Goal: Task Accomplishment & Management: Manage account settings

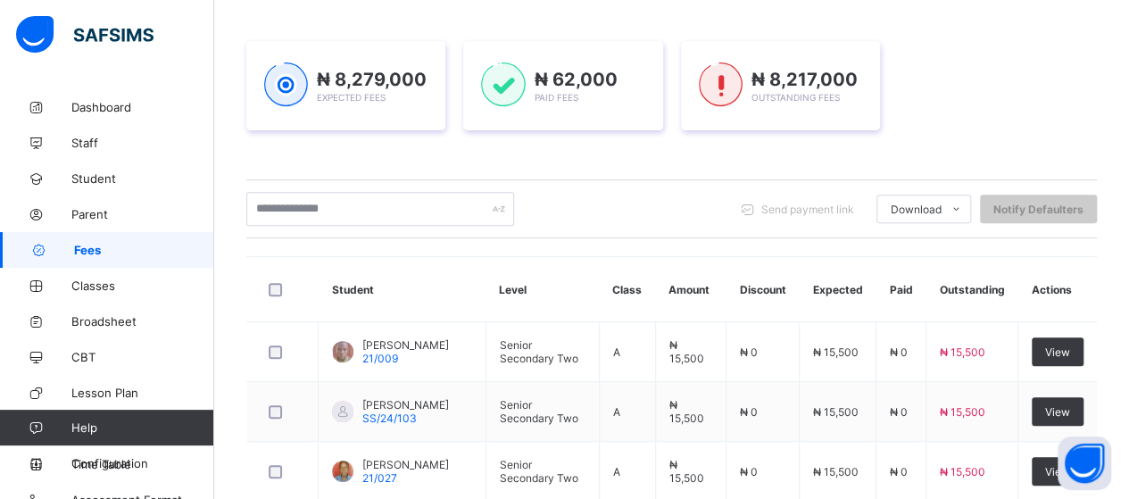
scroll to position [41, 0]
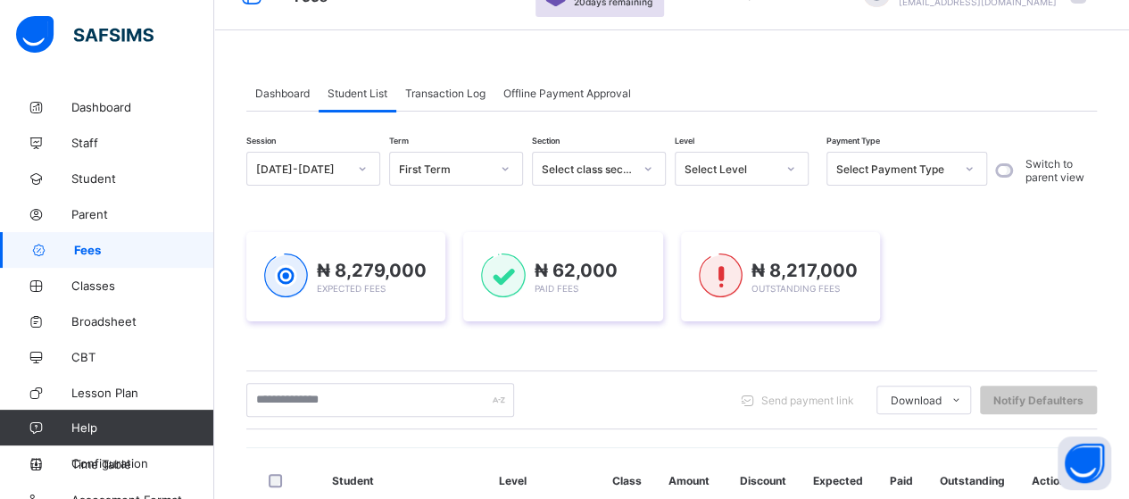
click at [436, 102] on div "Transaction Log" at bounding box center [445, 93] width 98 height 36
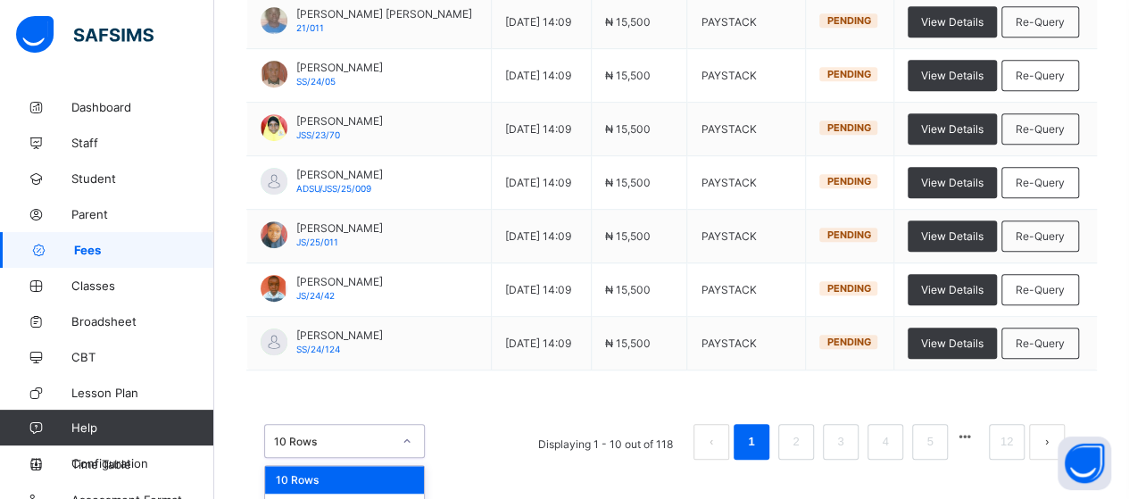
scroll to position [507, 0]
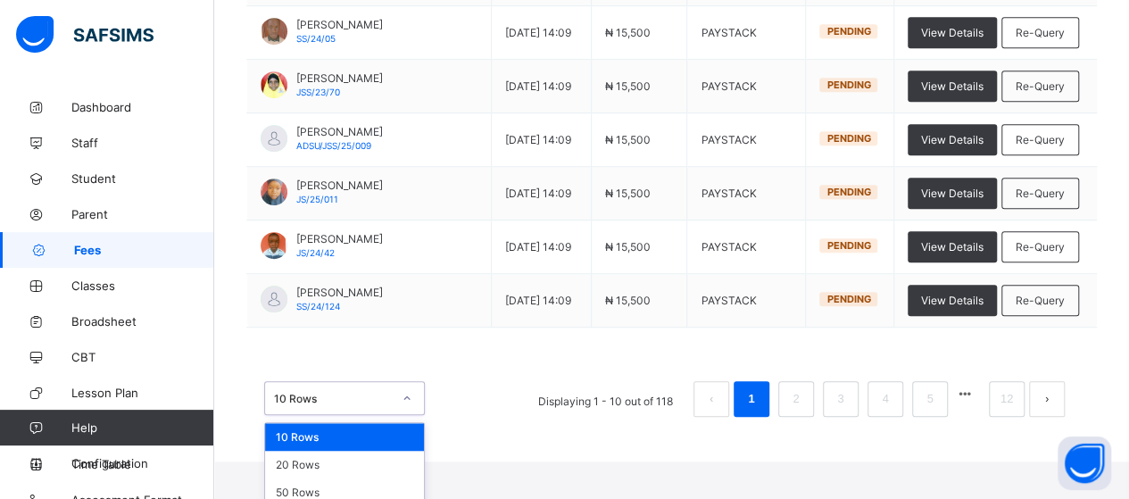
click at [406, 415] on div "option 10 Rows focused, 1 of 3. 3 results available. Use Up and Down to choose …" at bounding box center [344, 398] width 161 height 34
click at [338, 486] on div "50 Rows" at bounding box center [344, 492] width 159 height 28
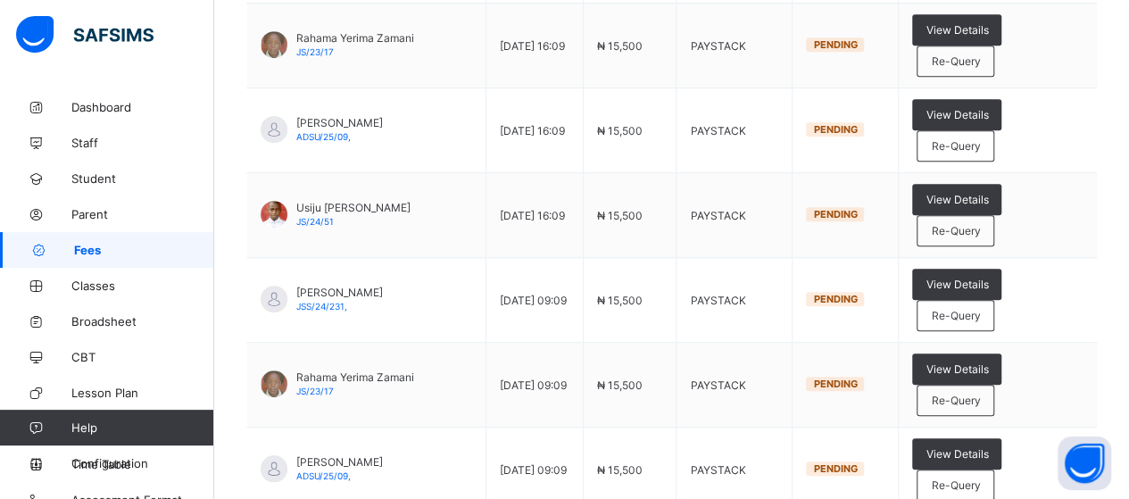
scroll to position [4051, 0]
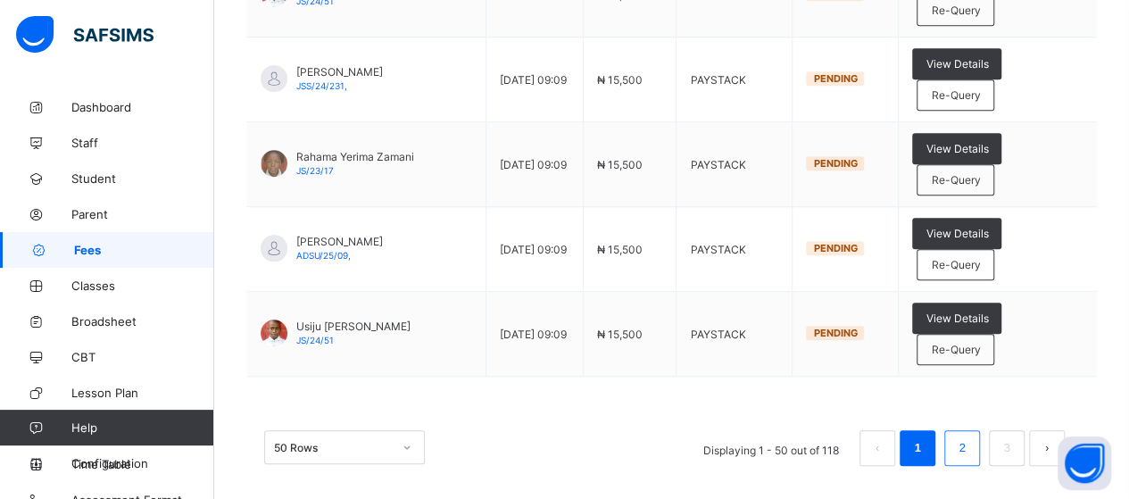
click at [970, 436] on link "2" at bounding box center [961, 447] width 17 height 23
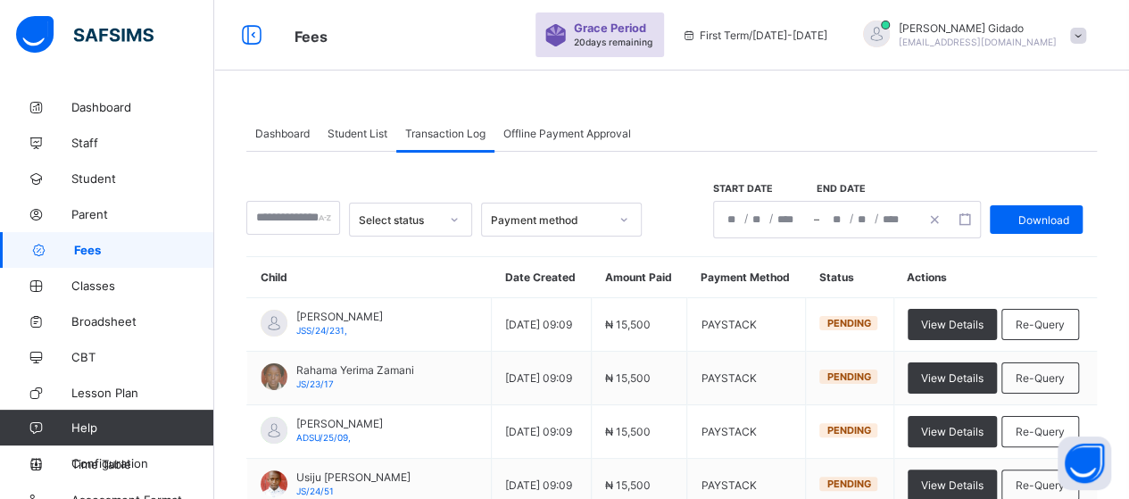
scroll to position [0, 0]
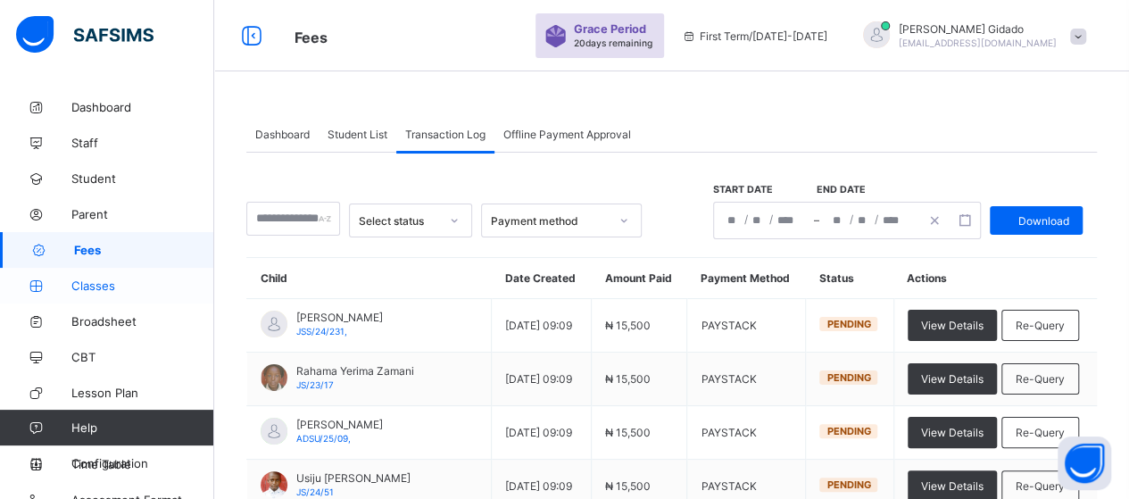
click at [120, 283] on span "Classes" at bounding box center [142, 285] width 143 height 14
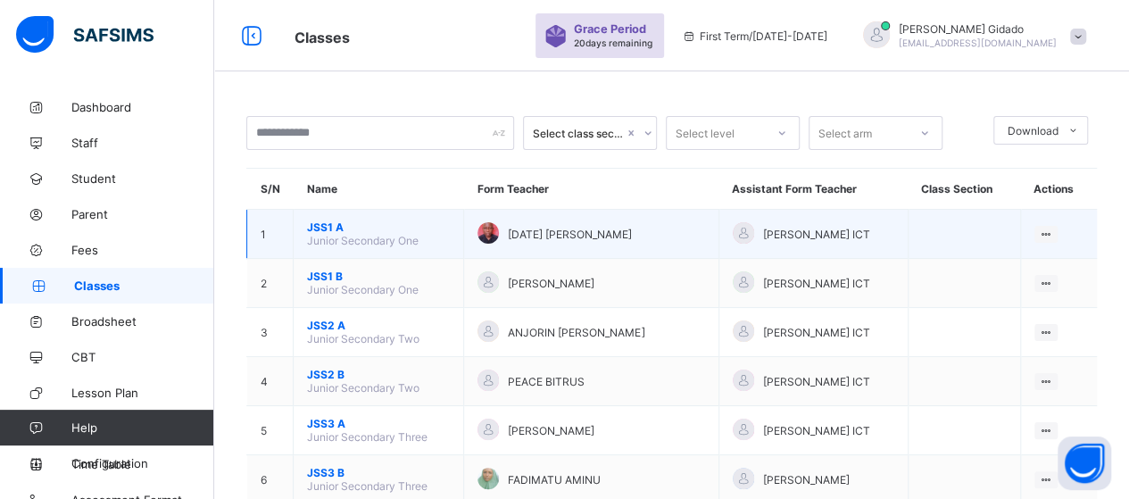
click at [331, 224] on span "JSS1 A" at bounding box center [378, 226] width 143 height 13
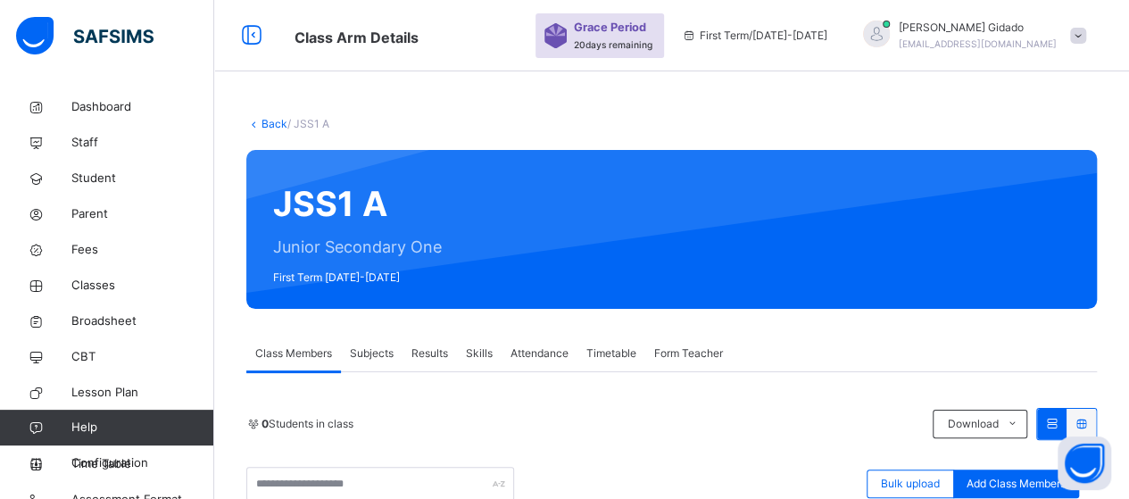
scroll to position [89, 0]
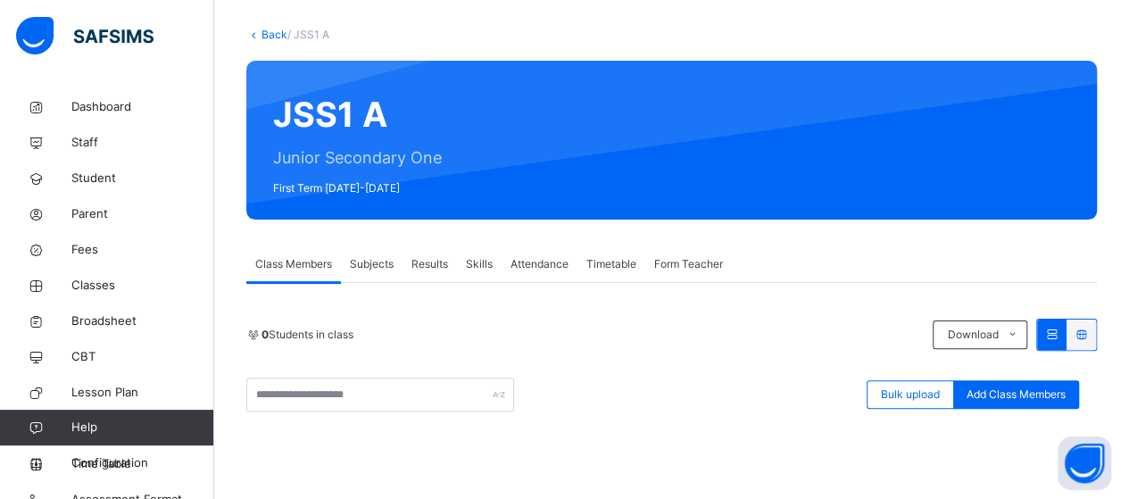
click at [378, 264] on span "Subjects" at bounding box center [372, 264] width 44 height 16
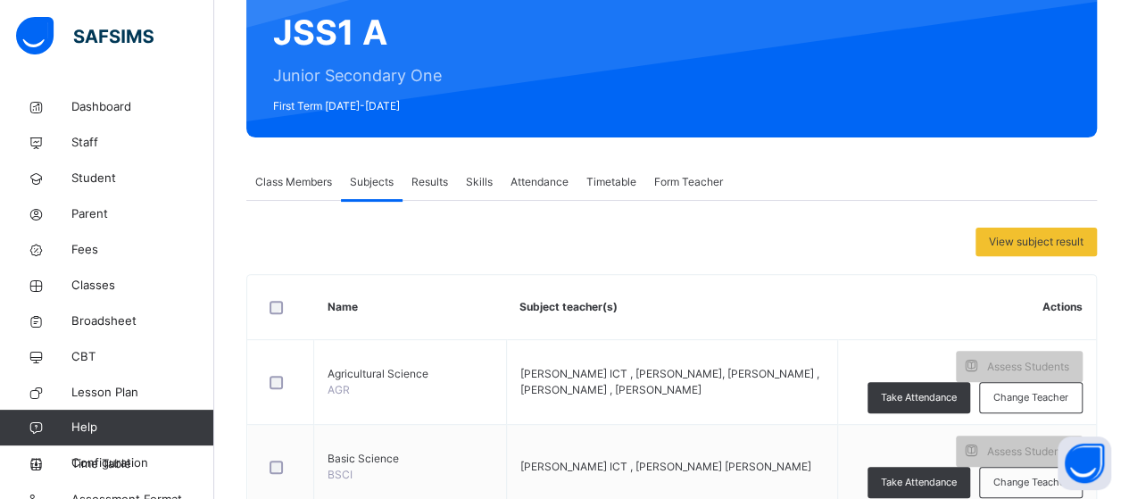
scroll to position [179, 0]
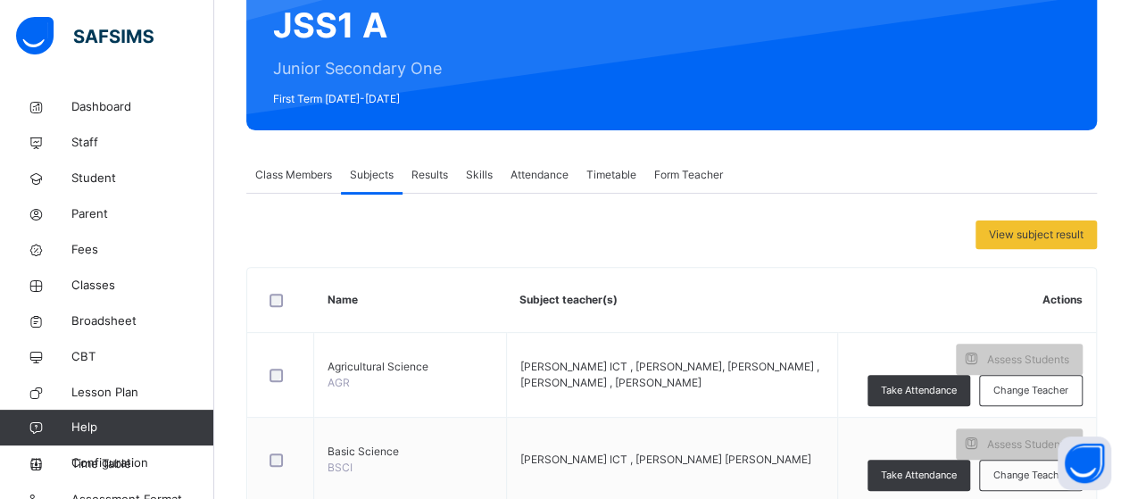
click at [289, 174] on span "Class Members" at bounding box center [293, 175] width 77 height 16
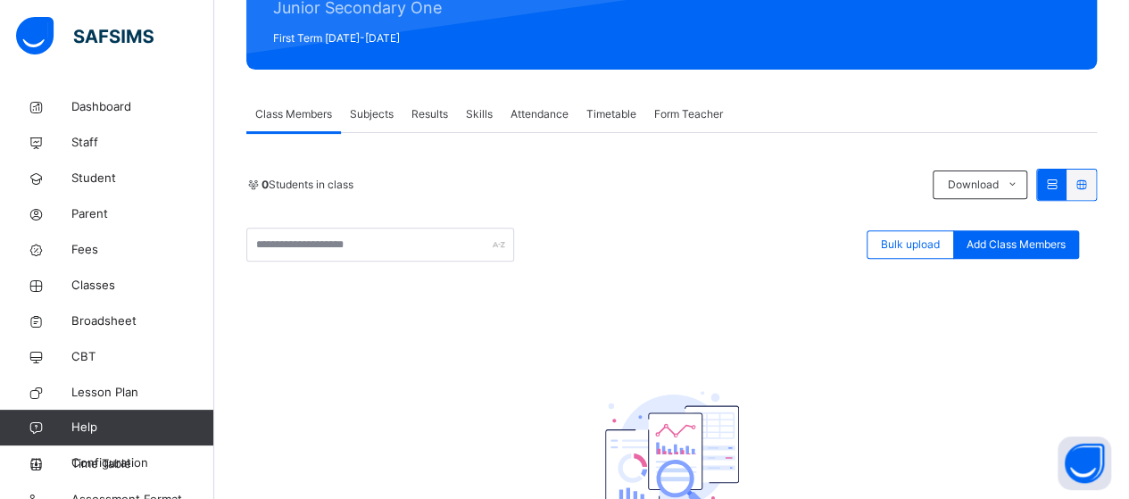
scroll to position [204, 0]
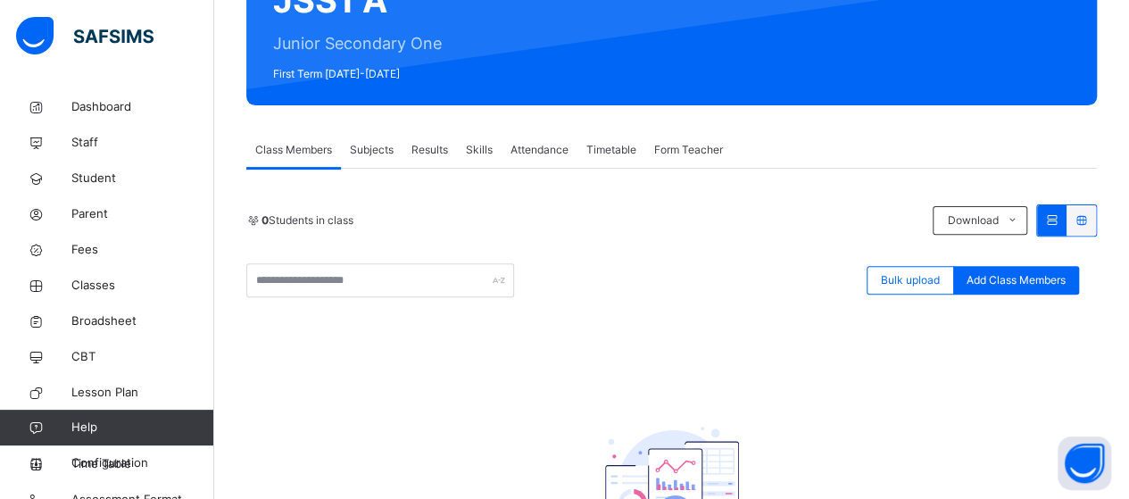
click at [302, 159] on div "Class Members" at bounding box center [293, 150] width 95 height 36
click at [438, 152] on span "Results" at bounding box center [429, 150] width 37 height 16
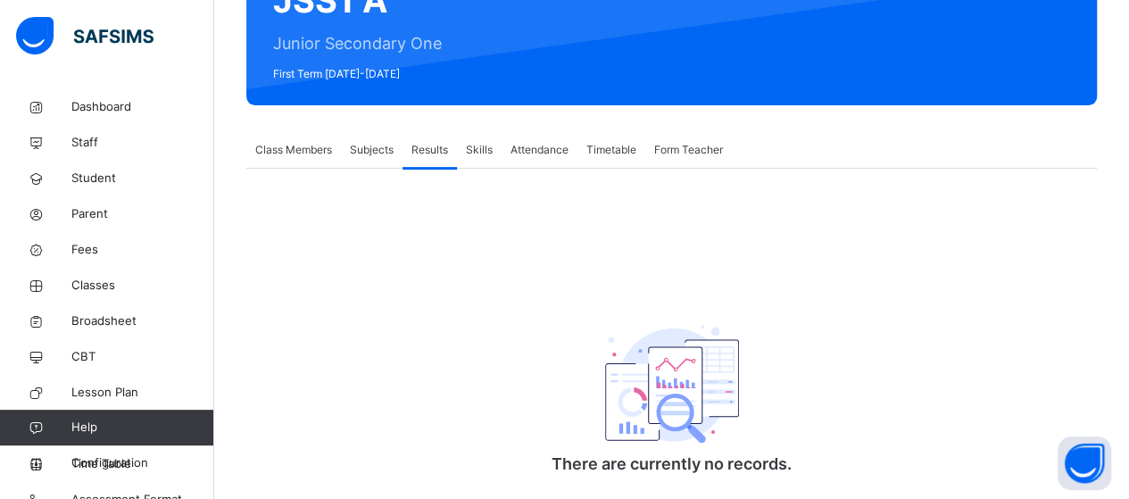
click at [276, 153] on span "Class Members" at bounding box center [293, 150] width 77 height 16
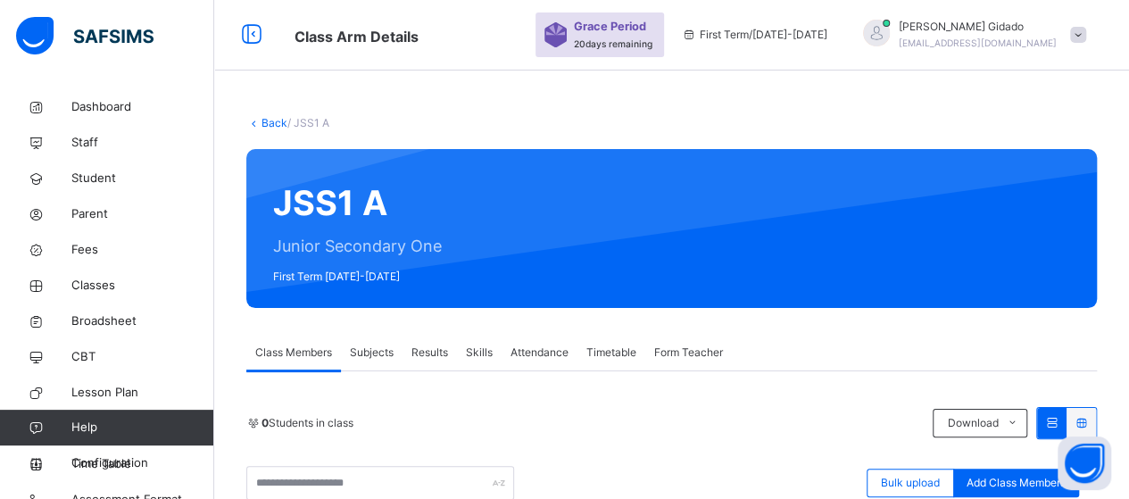
scroll to position [0, 0]
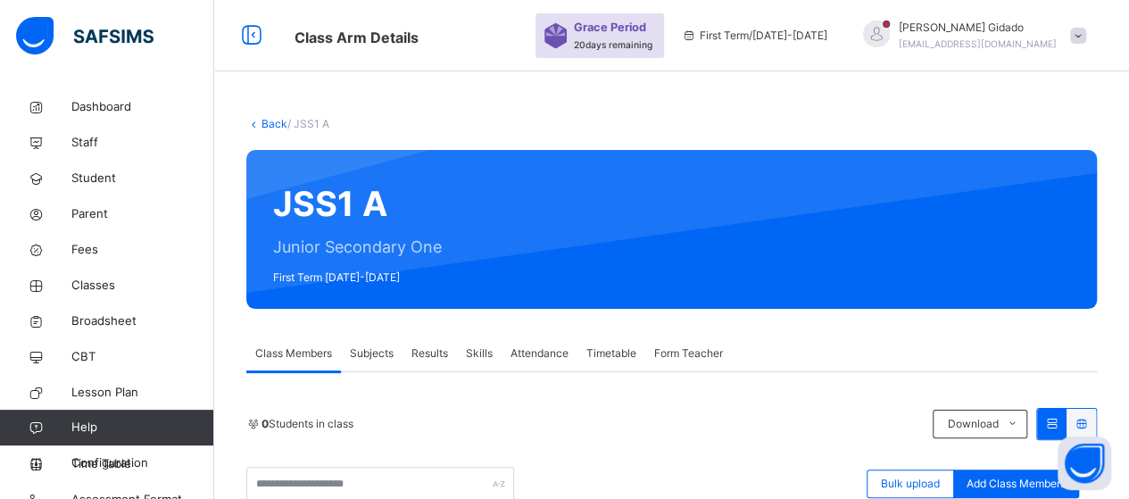
click at [268, 123] on link "Back" at bounding box center [275, 123] width 26 height 13
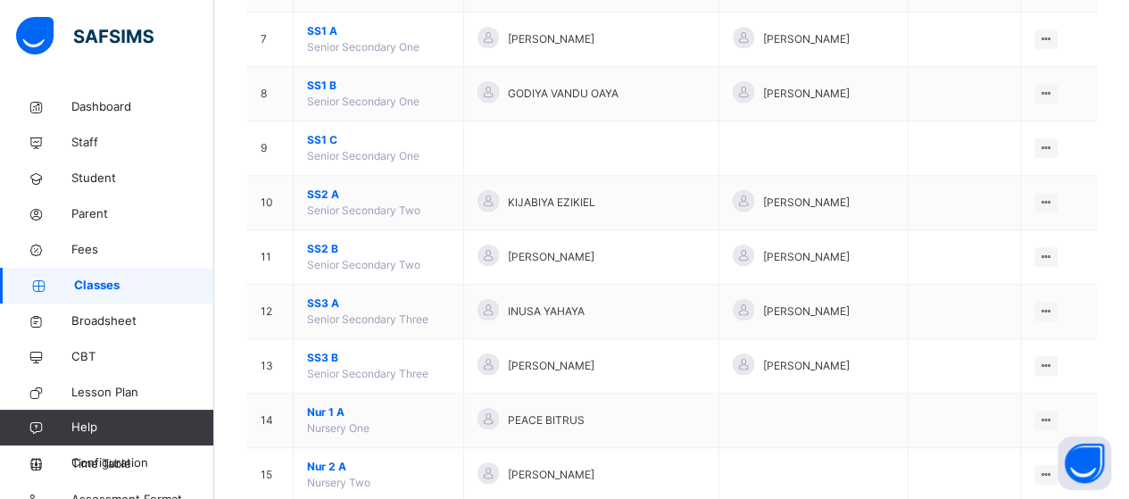
scroll to position [536, 0]
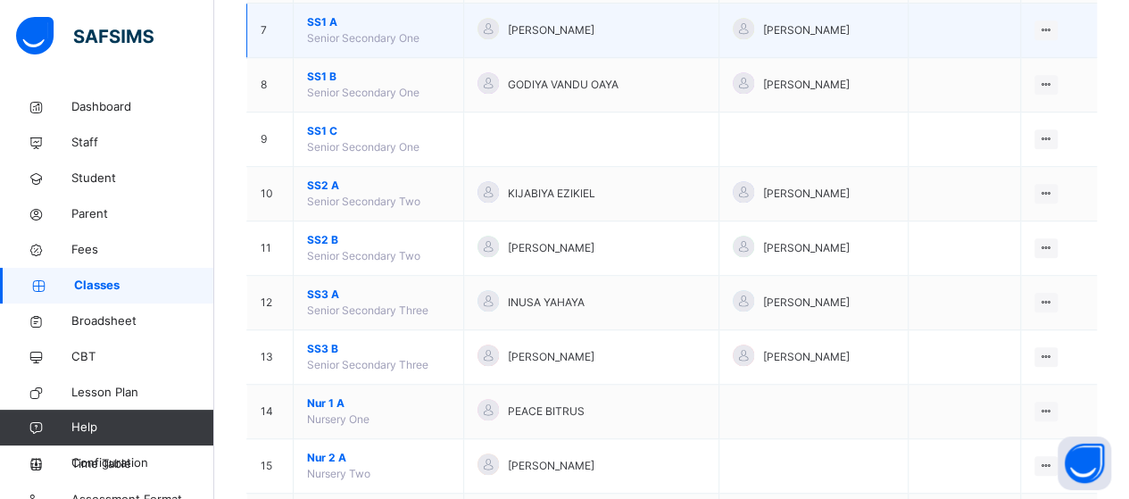
click at [318, 22] on span "SS1 A" at bounding box center [378, 22] width 143 height 16
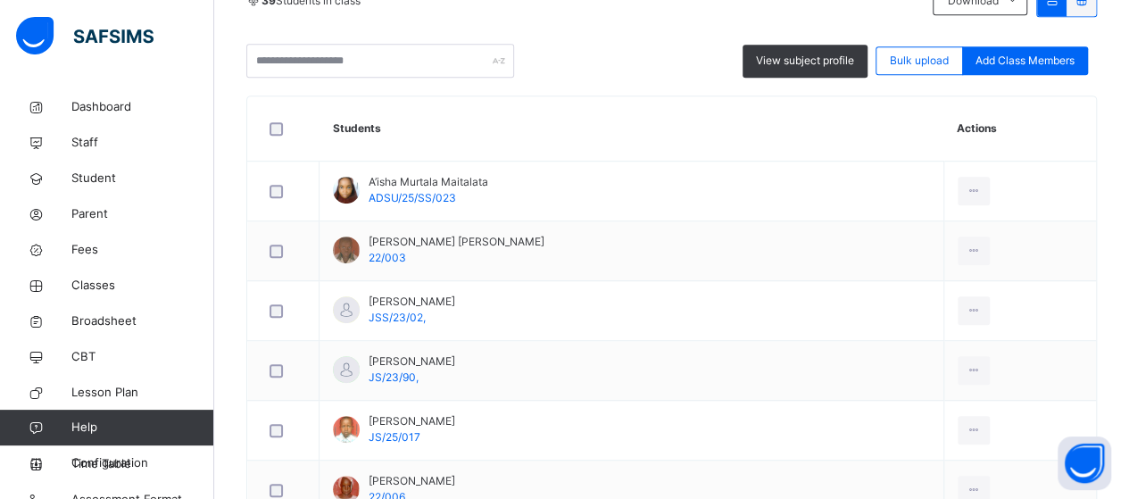
scroll to position [268, 0]
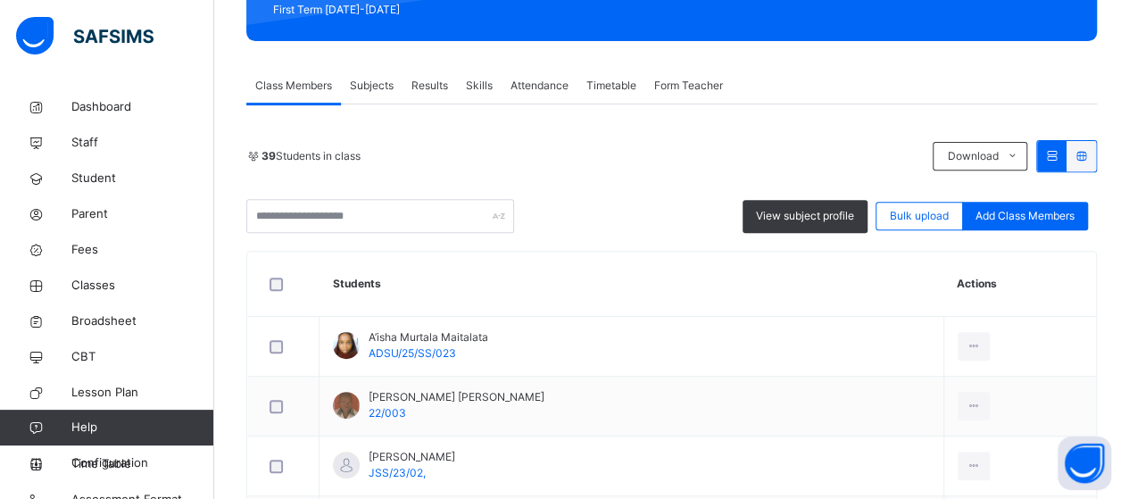
click at [804, 216] on span "View subject profile" at bounding box center [805, 216] width 98 height 16
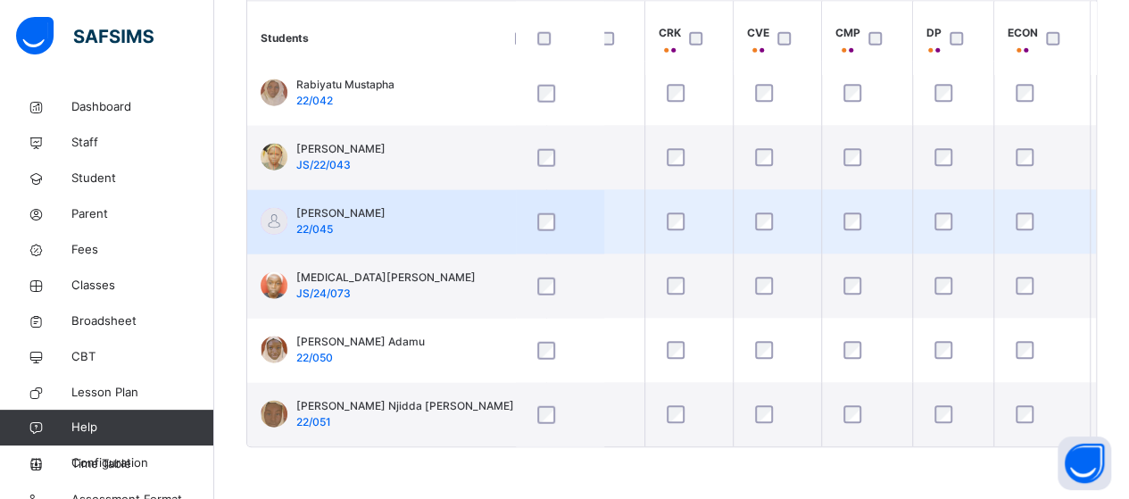
scroll to position [2142, 321]
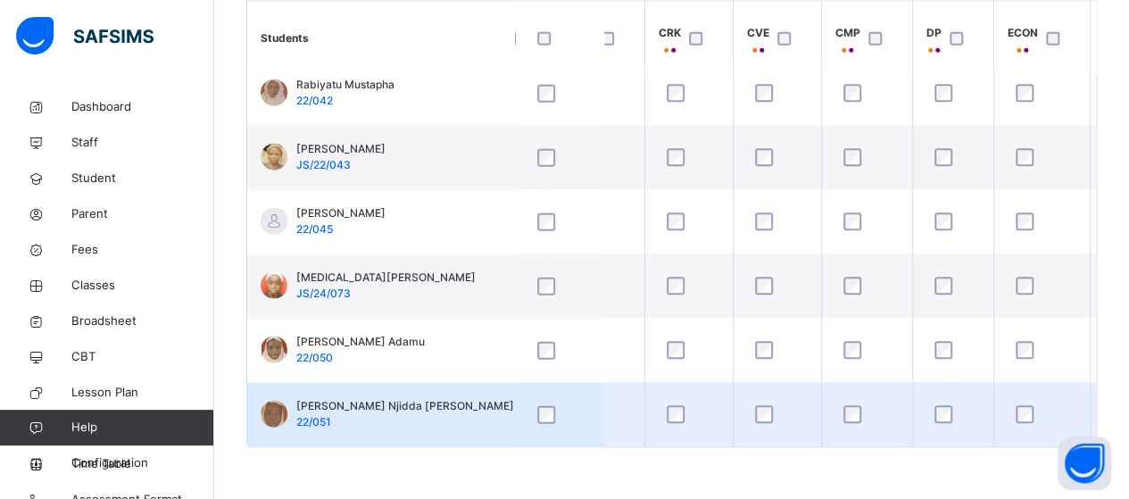
click at [931, 405] on div at bounding box center [953, 414] width 45 height 18
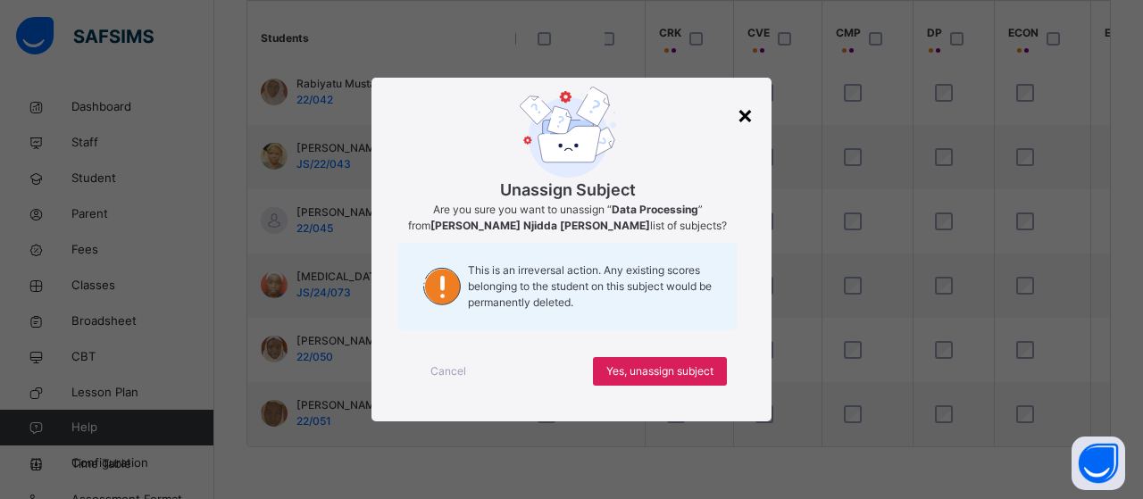
click at [744, 113] on div "×" at bounding box center [744, 114] width 17 height 37
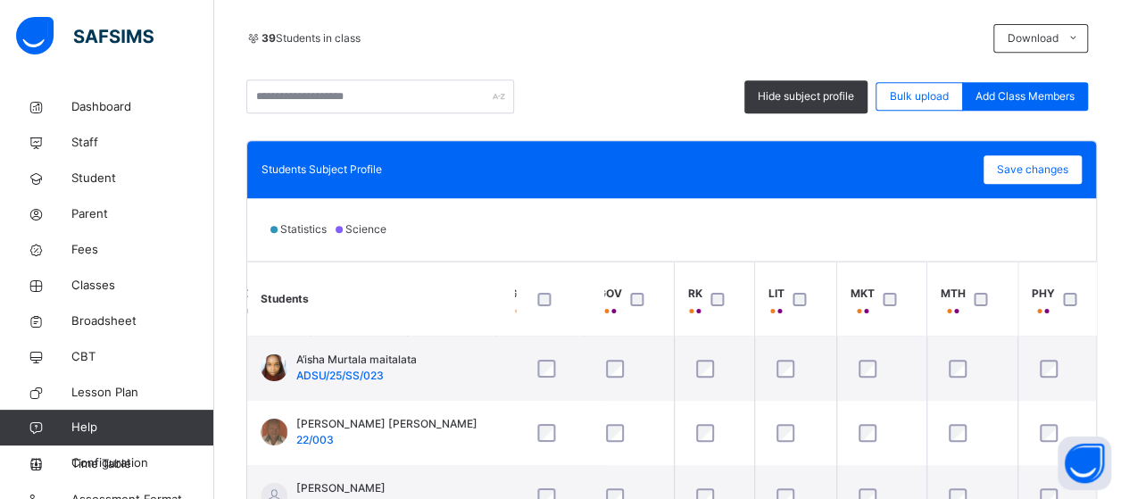
scroll to position [377, 0]
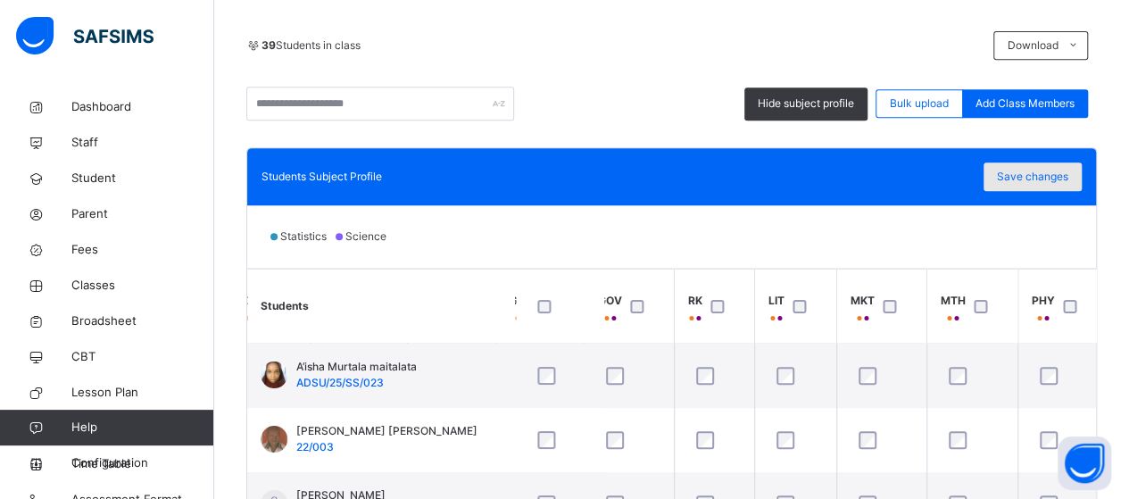
click at [1021, 172] on span "Save changes" at bounding box center [1032, 177] width 71 height 16
click at [1075, 183] on div "Save changes" at bounding box center [1033, 176] width 98 height 29
click at [1064, 178] on span "Save changes" at bounding box center [1032, 177] width 71 height 16
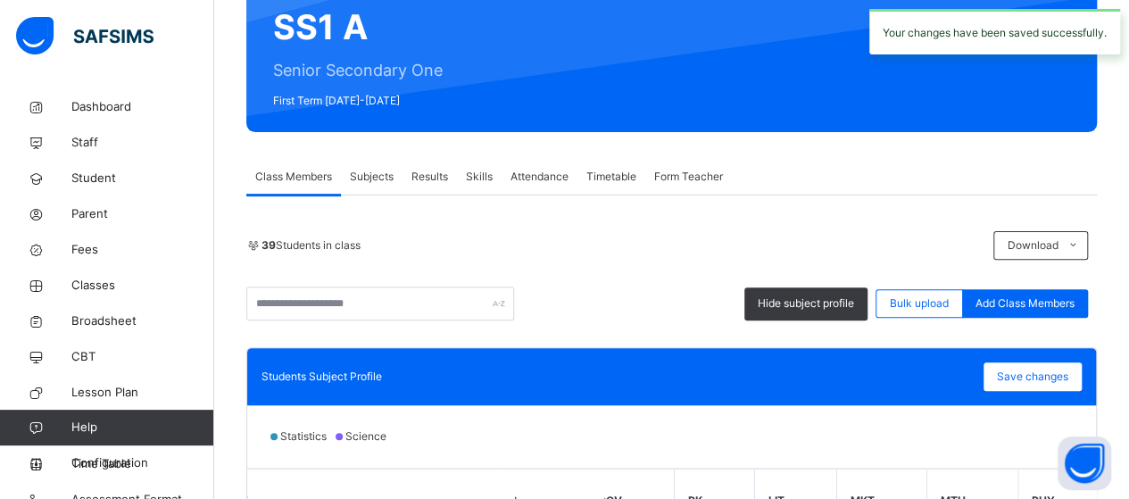
scroll to position [20, 0]
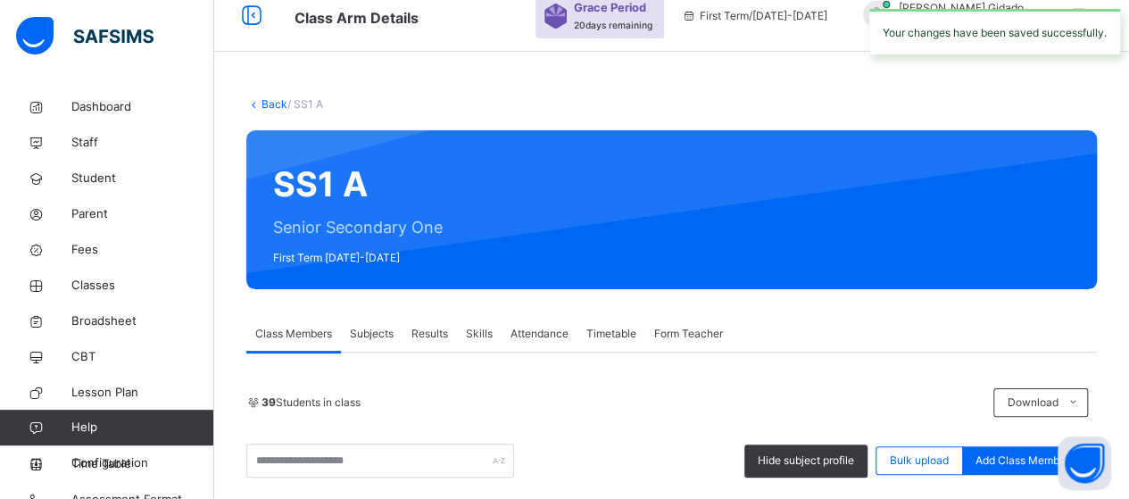
click at [270, 105] on link "Back" at bounding box center [275, 103] width 26 height 13
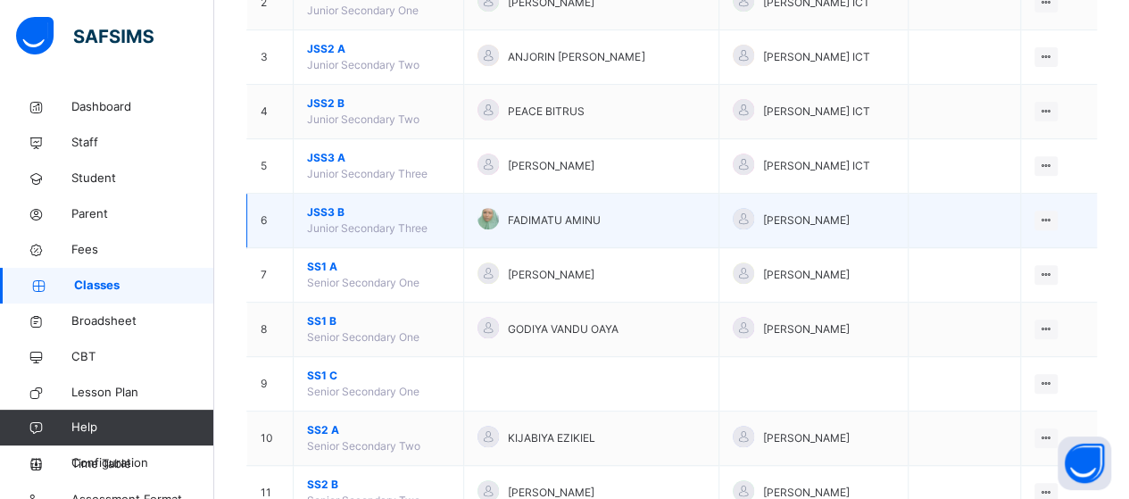
scroll to position [377, 0]
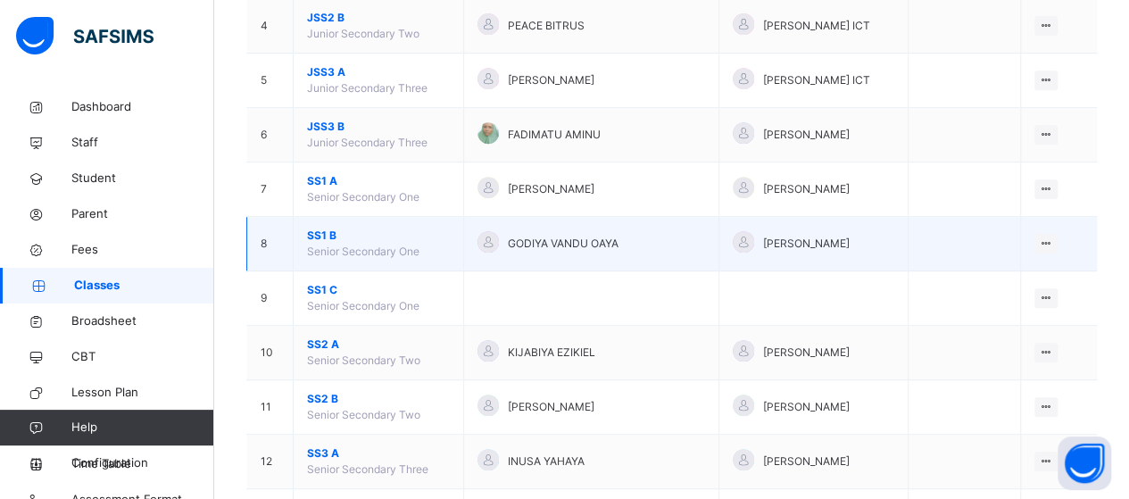
click at [316, 238] on span "SS1 B" at bounding box center [378, 236] width 143 height 16
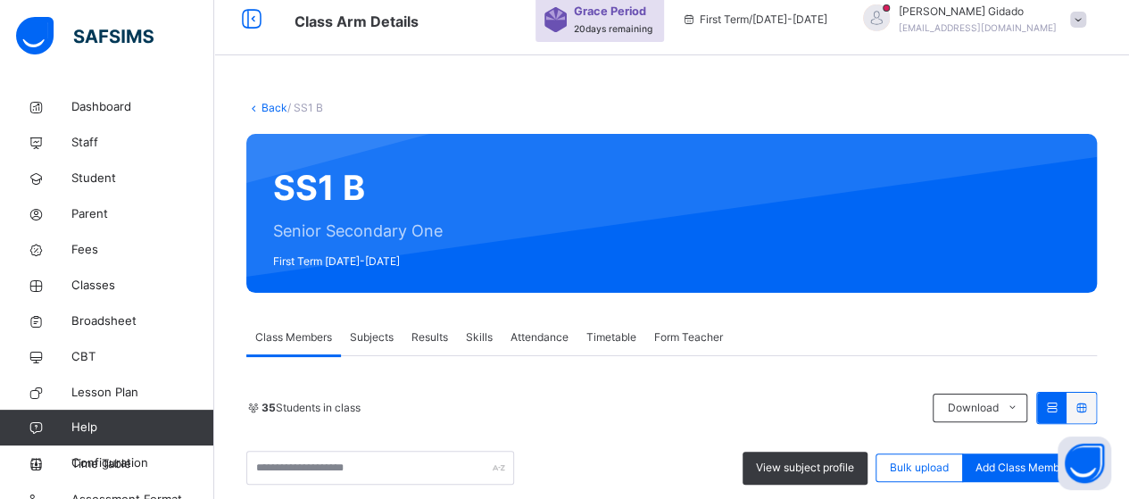
scroll to position [377, 0]
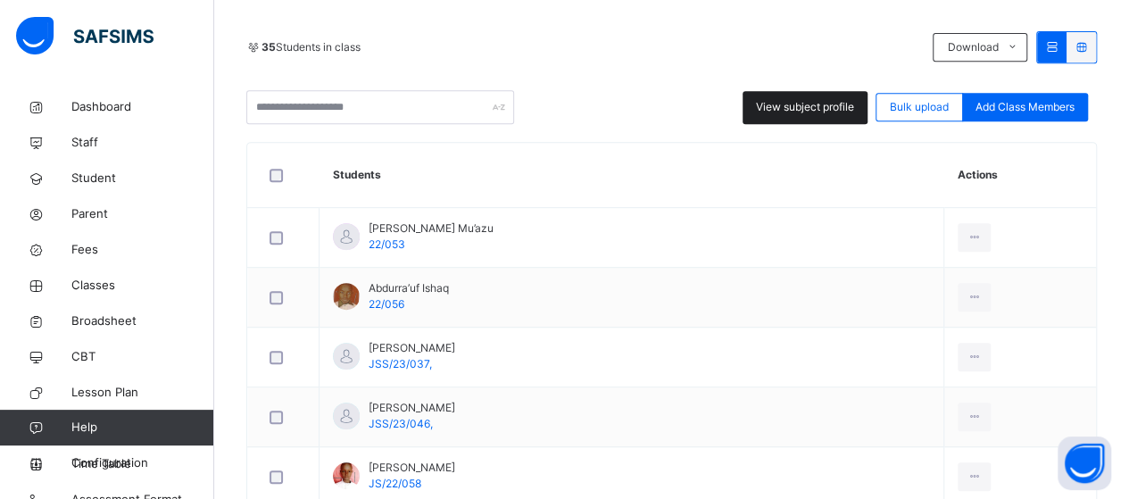
click at [794, 109] on span "View subject profile" at bounding box center [805, 107] width 98 height 16
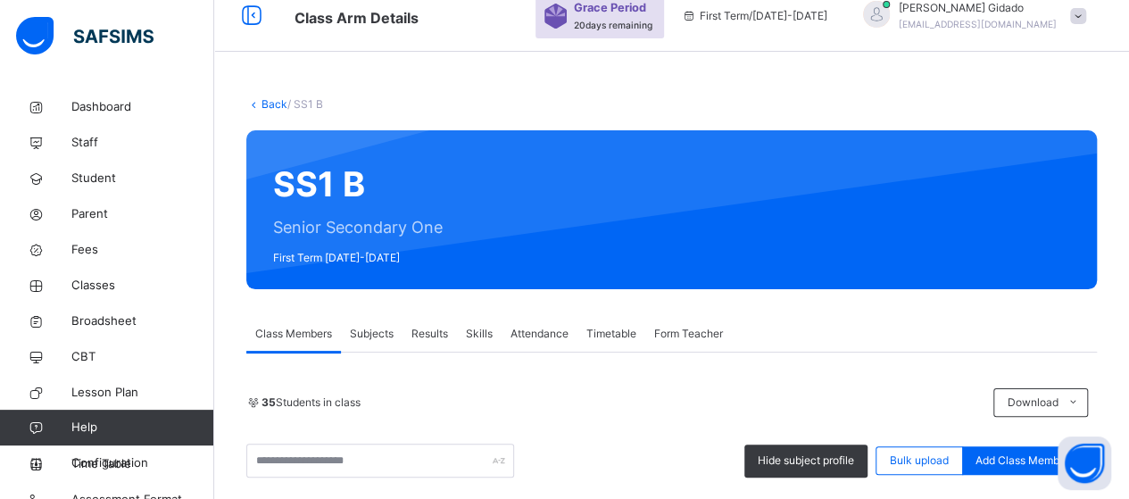
scroll to position [287, 0]
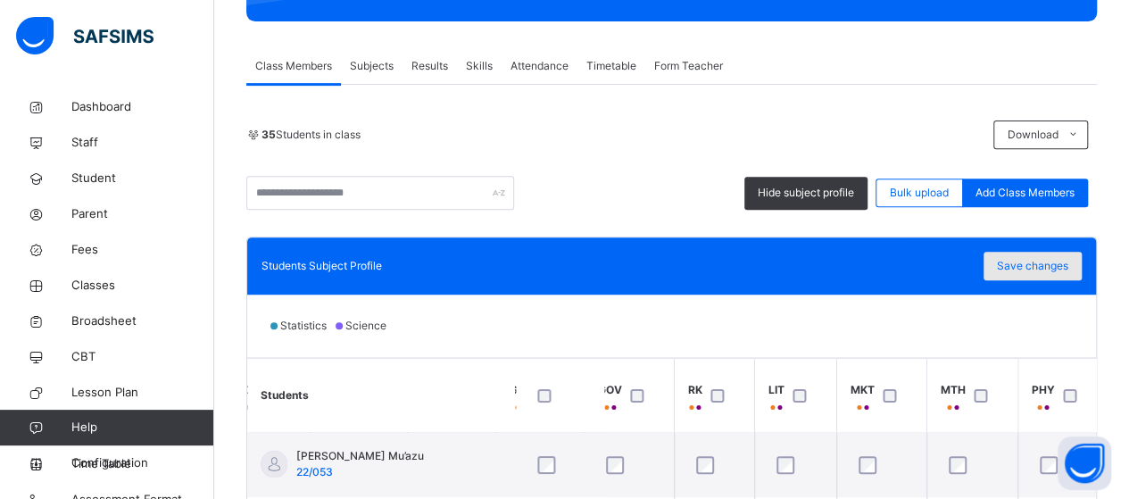
click at [1047, 266] on span "Save changes" at bounding box center [1032, 266] width 71 height 16
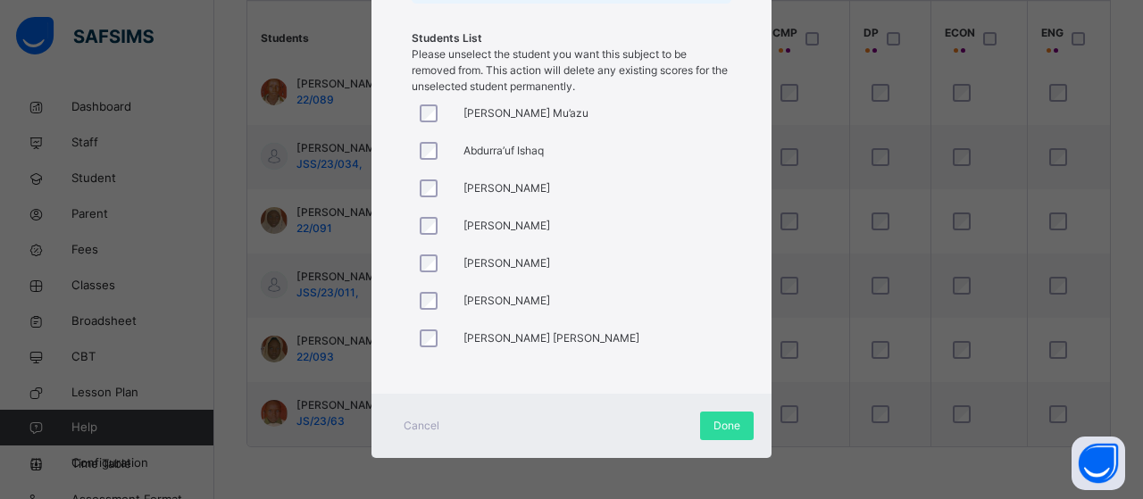
scroll to position [357, 0]
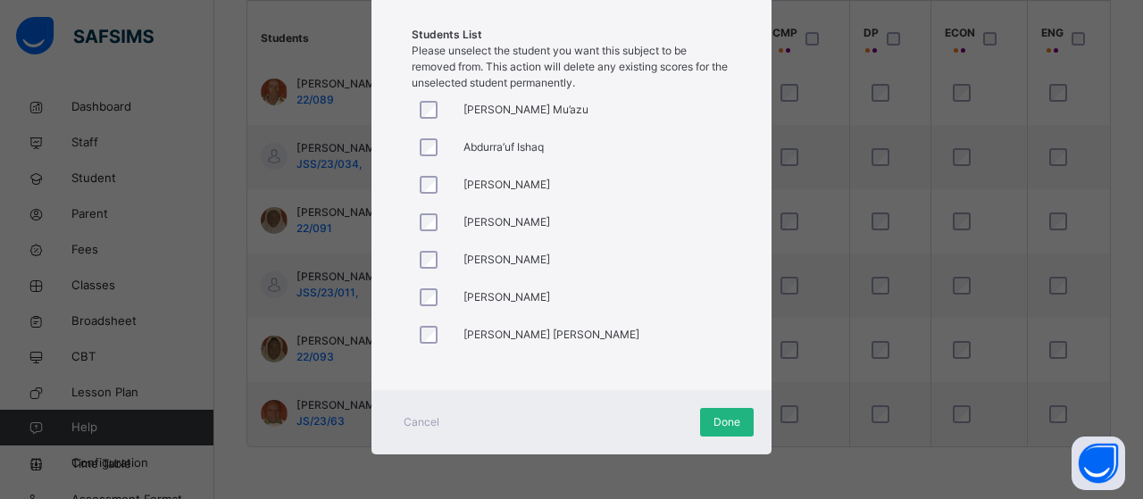
click at [716, 421] on span "Done" at bounding box center [726, 422] width 27 height 16
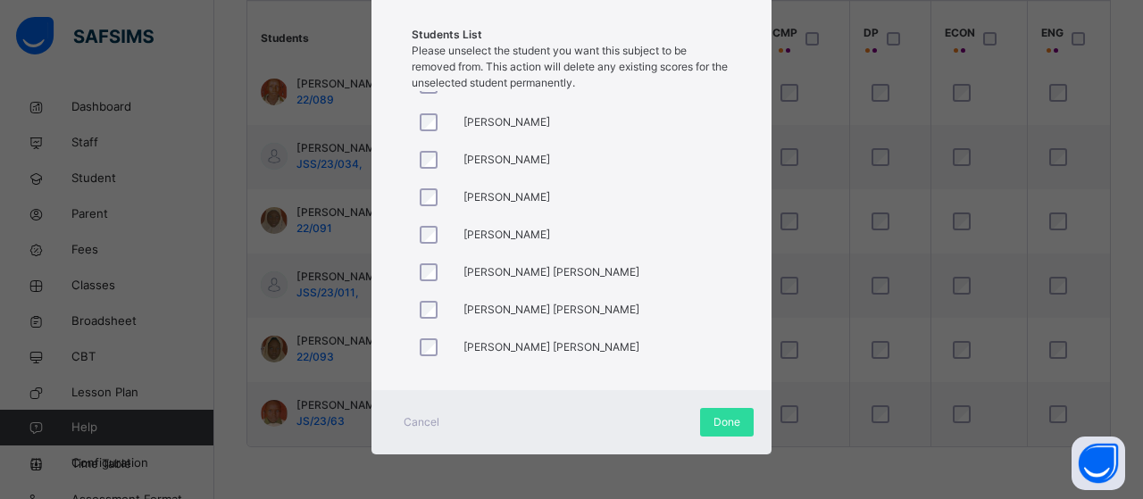
scroll to position [714, 0]
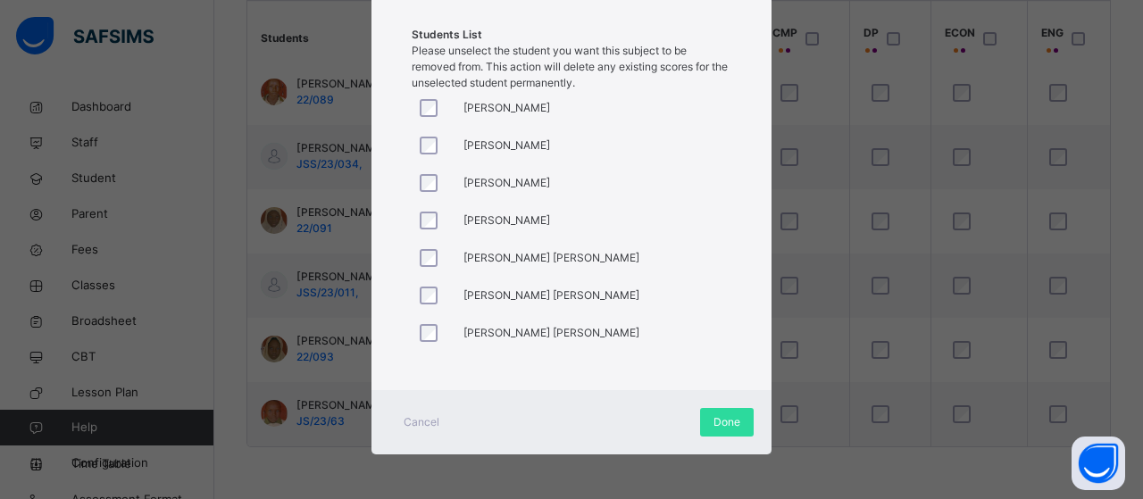
click at [416, 295] on div at bounding box center [433, 296] width 34 height 18
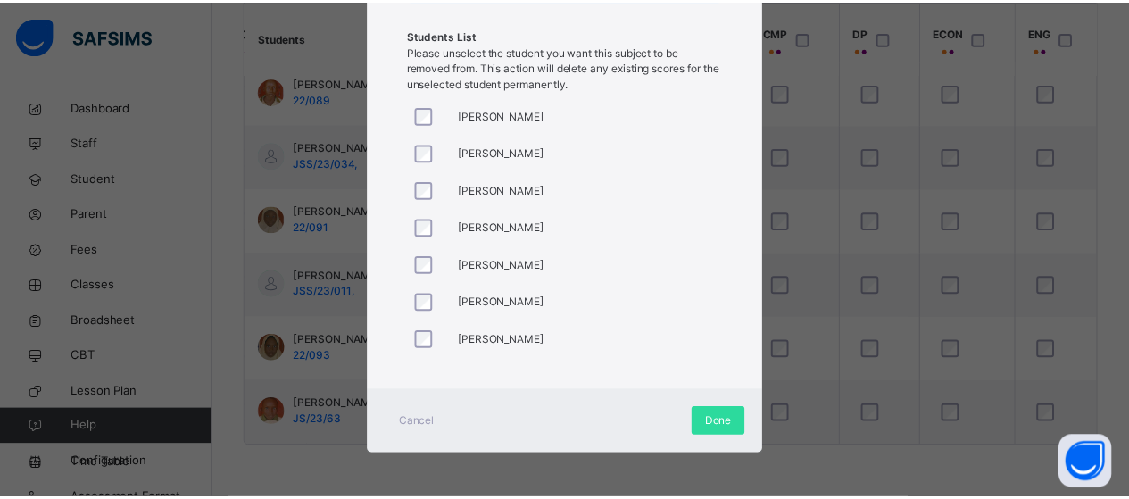
scroll to position [361, 0]
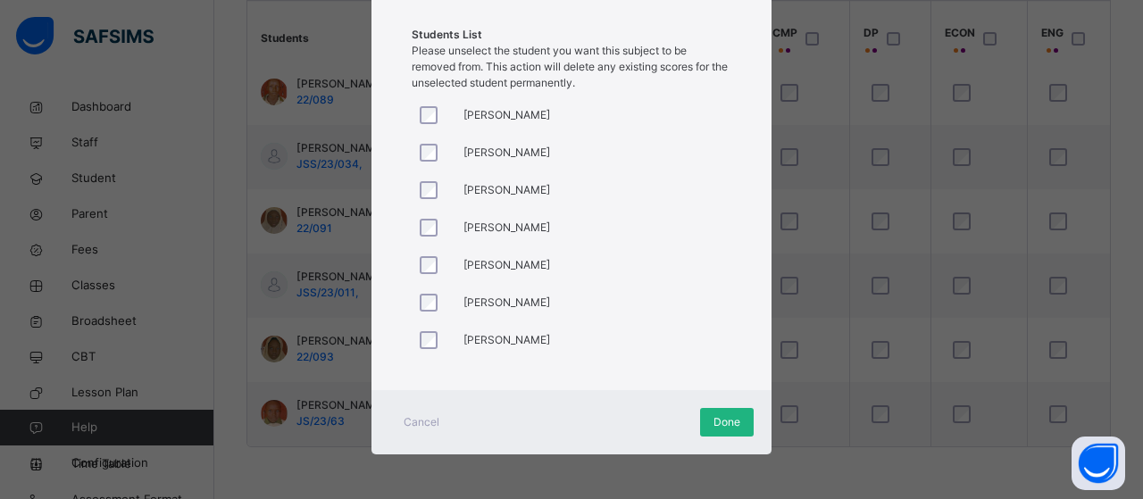
click at [727, 419] on span "Done" at bounding box center [726, 422] width 27 height 16
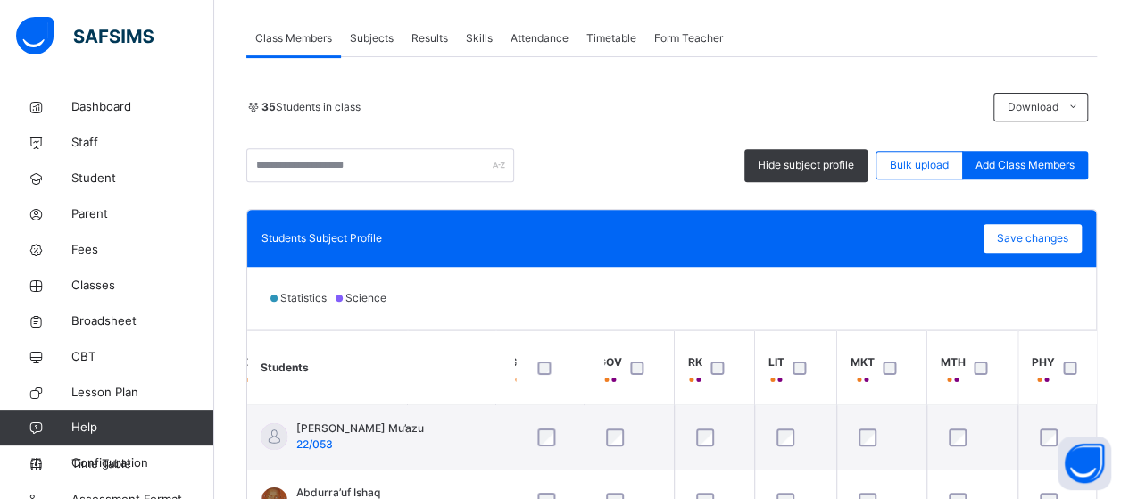
scroll to position [287, 0]
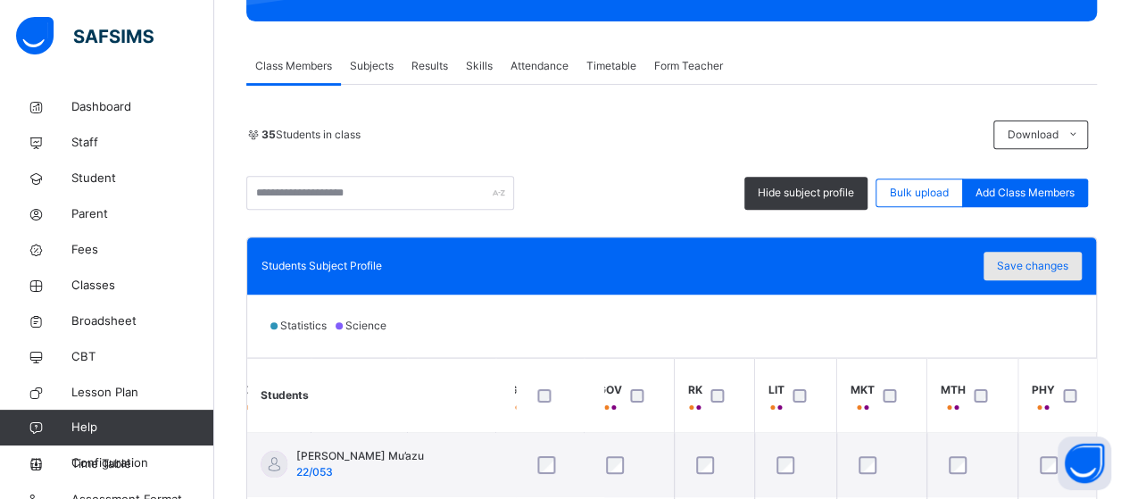
click at [1078, 254] on div "Save changes" at bounding box center [1033, 266] width 98 height 29
click at [1054, 267] on div "Save changes" at bounding box center [1033, 266] width 98 height 29
click at [1048, 260] on span "Save changes" at bounding box center [1032, 266] width 71 height 16
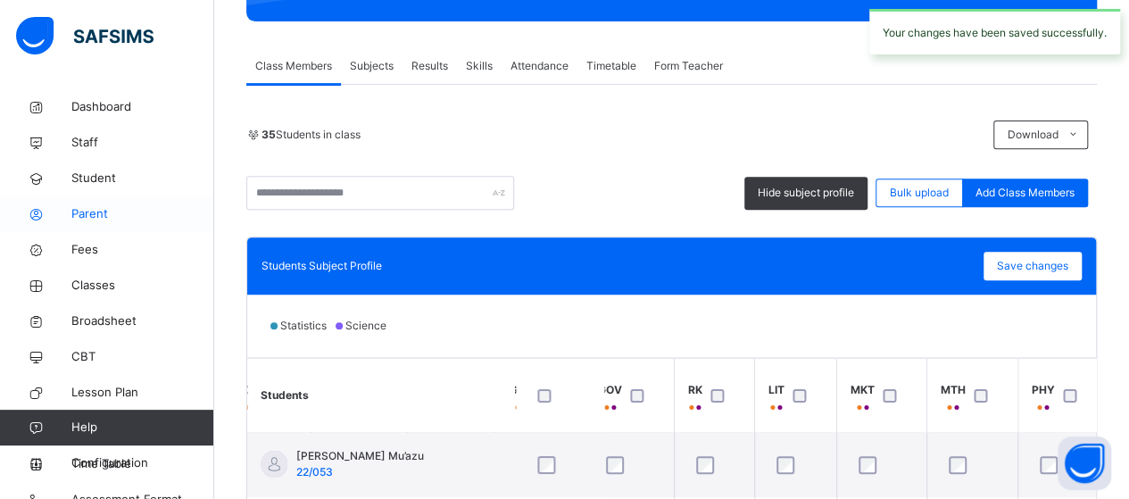
click at [82, 208] on span "Parent" at bounding box center [142, 214] width 143 height 18
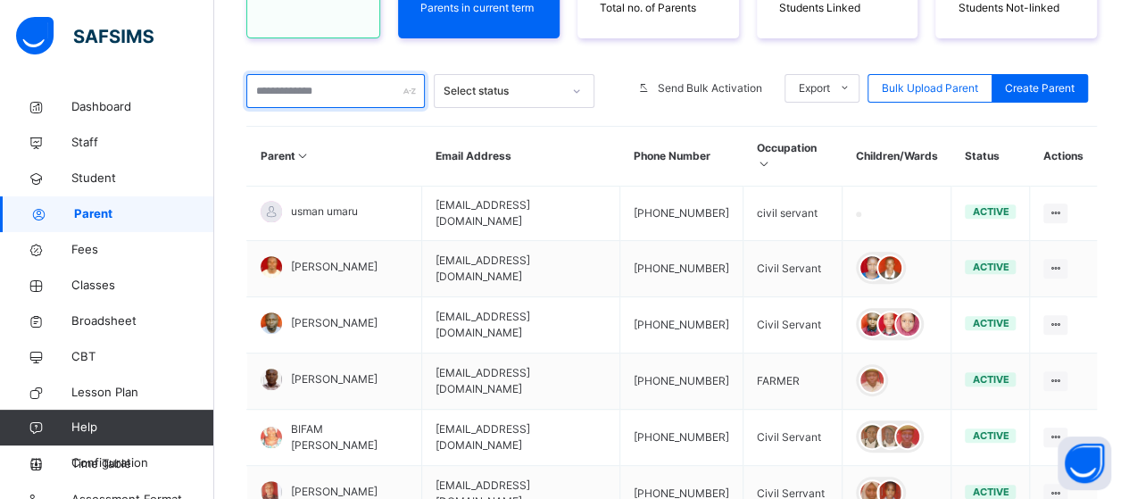
click at [362, 91] on input "text" at bounding box center [335, 91] width 179 height 34
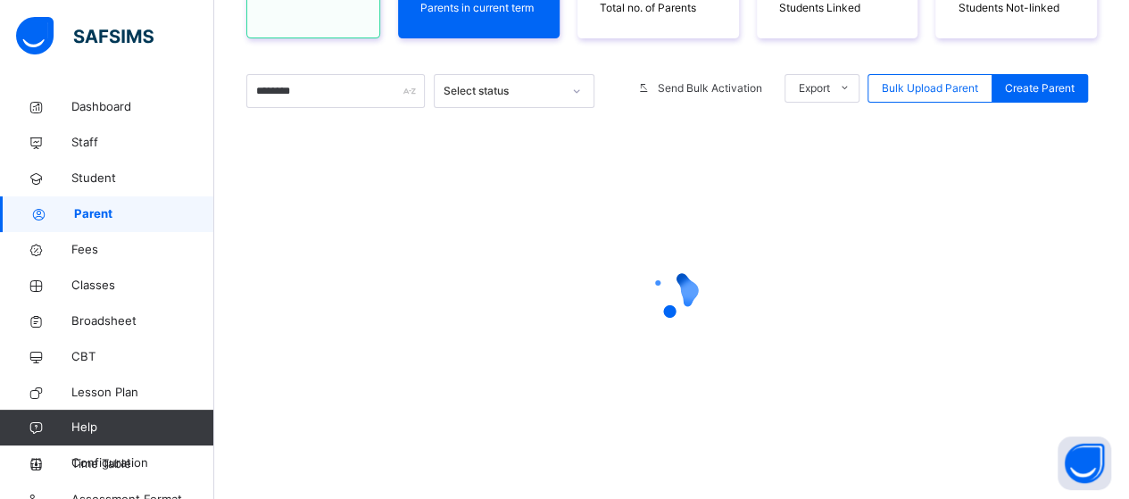
click at [497, 129] on div at bounding box center [671, 293] width 851 height 339
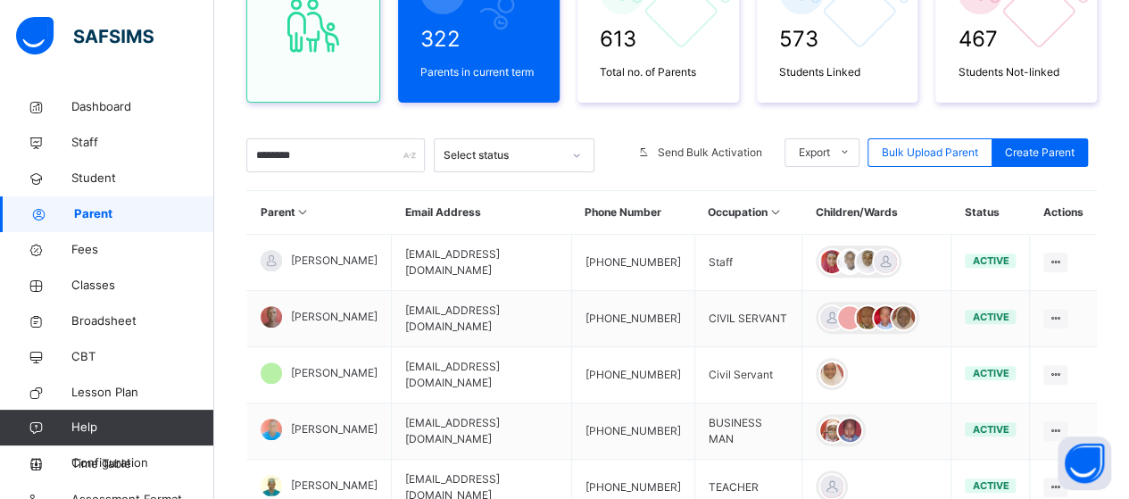
scroll to position [198, 0]
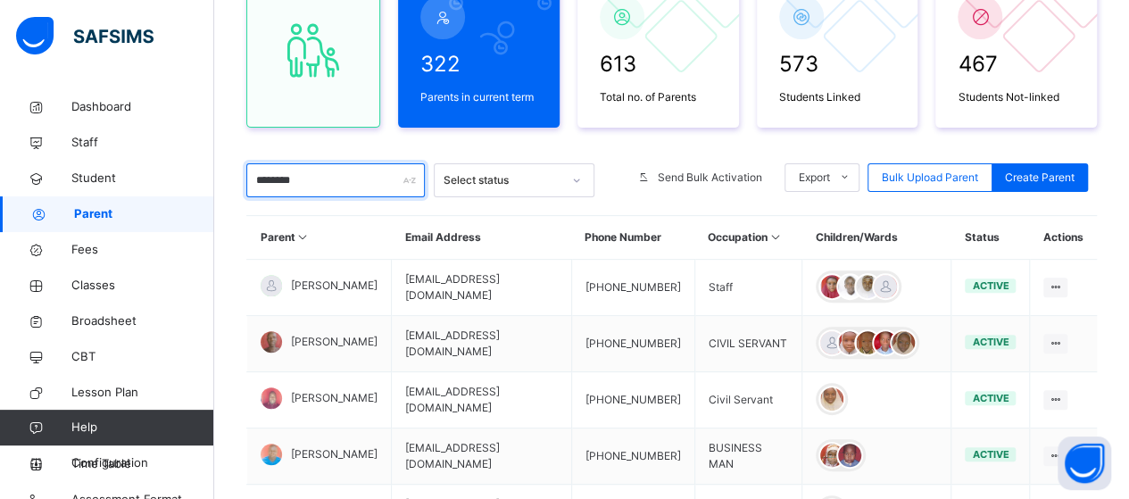
click at [332, 178] on input "********" at bounding box center [335, 180] width 179 height 34
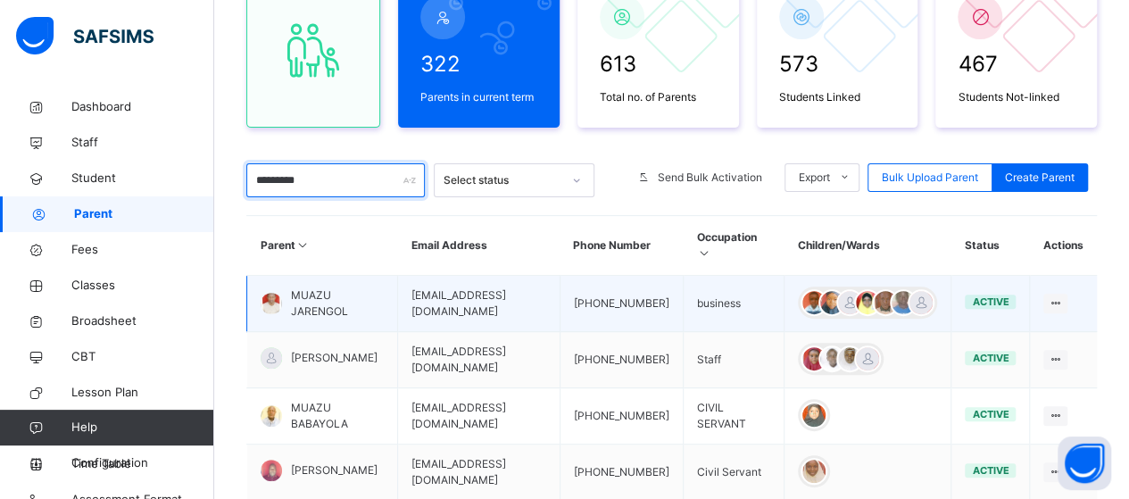
type input "*********"
click at [316, 290] on span "MUAZU JARENGOL" at bounding box center [337, 303] width 93 height 32
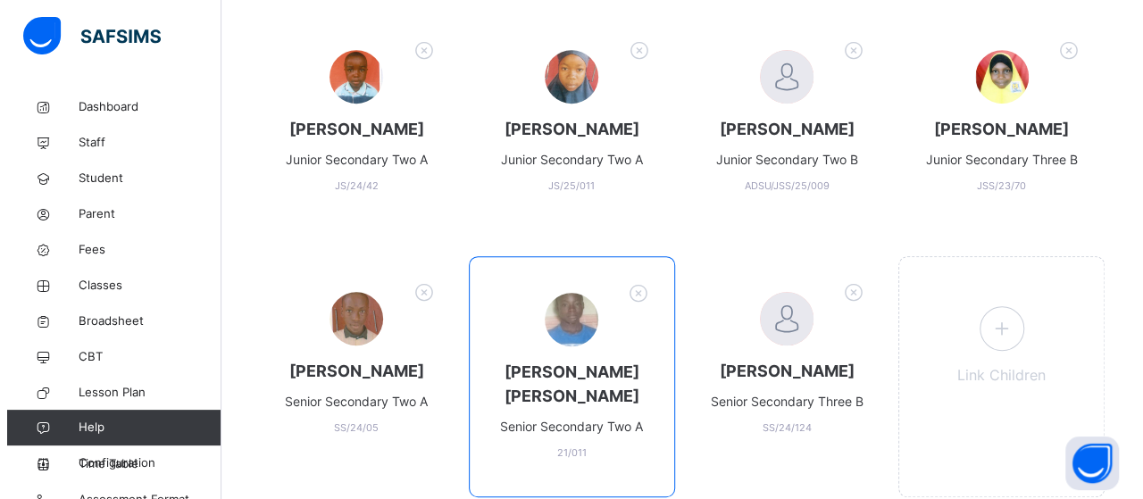
scroll to position [446, 0]
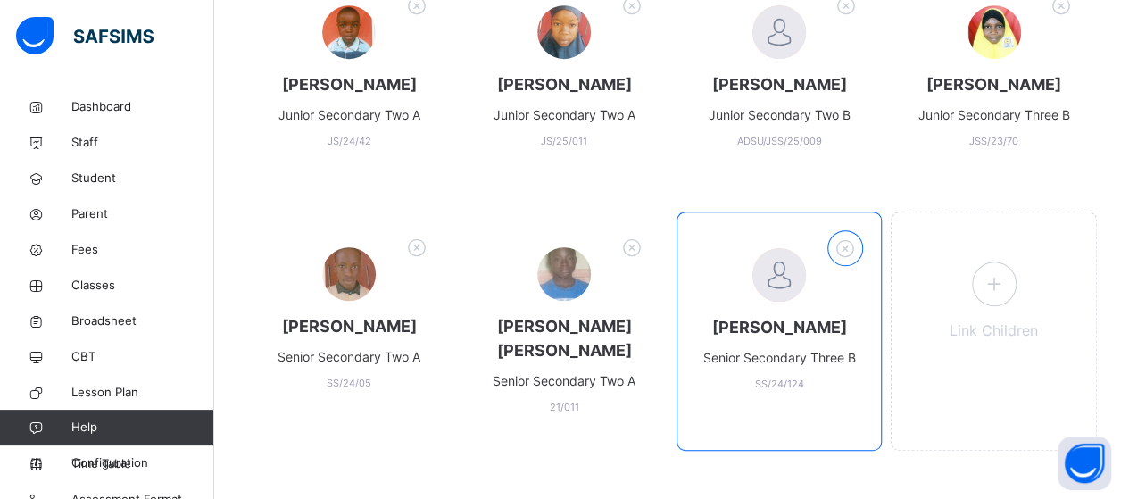
click at [857, 263] on icon at bounding box center [846, 248] width 28 height 29
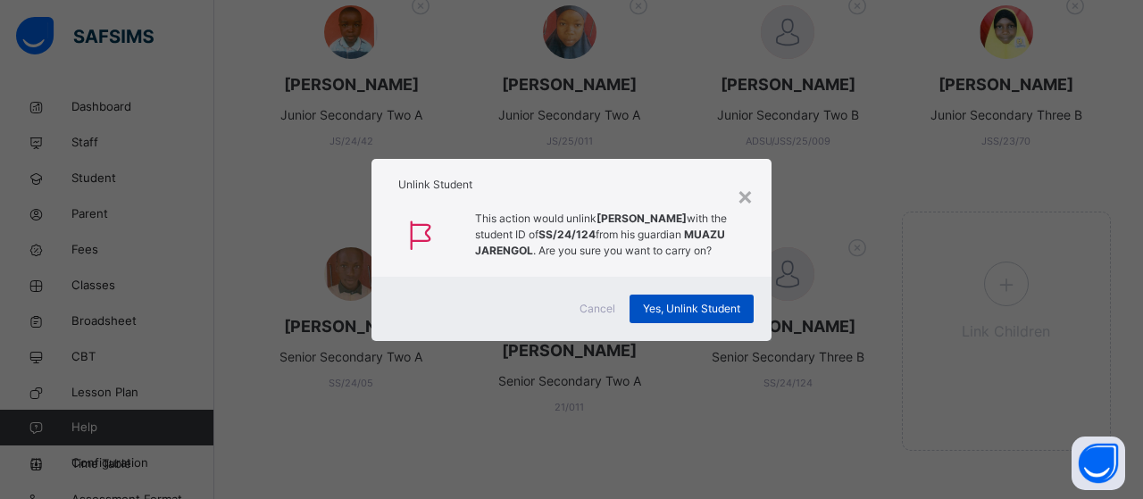
click at [714, 317] on span "Yes, Unlink Student" at bounding box center [691, 309] width 97 height 16
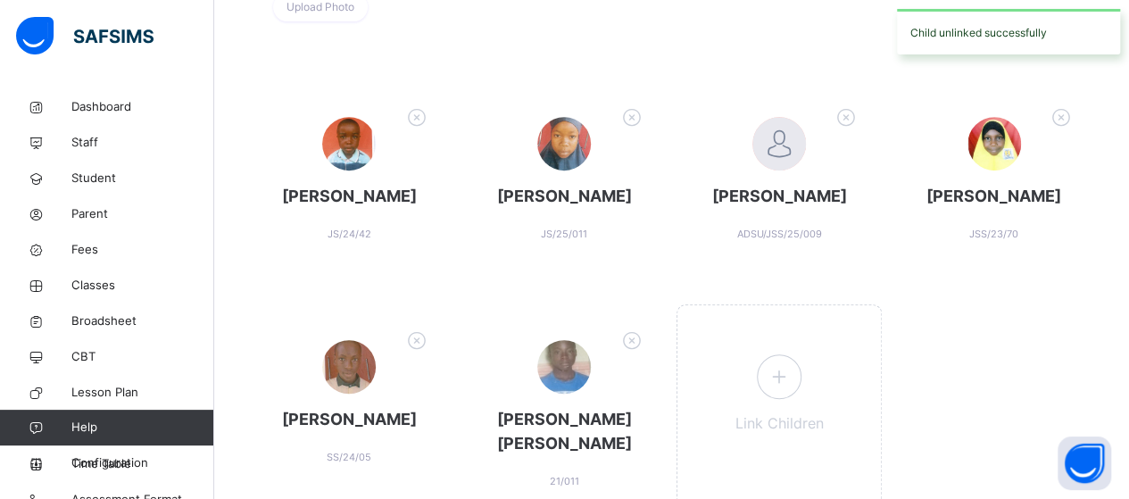
scroll to position [432, 0]
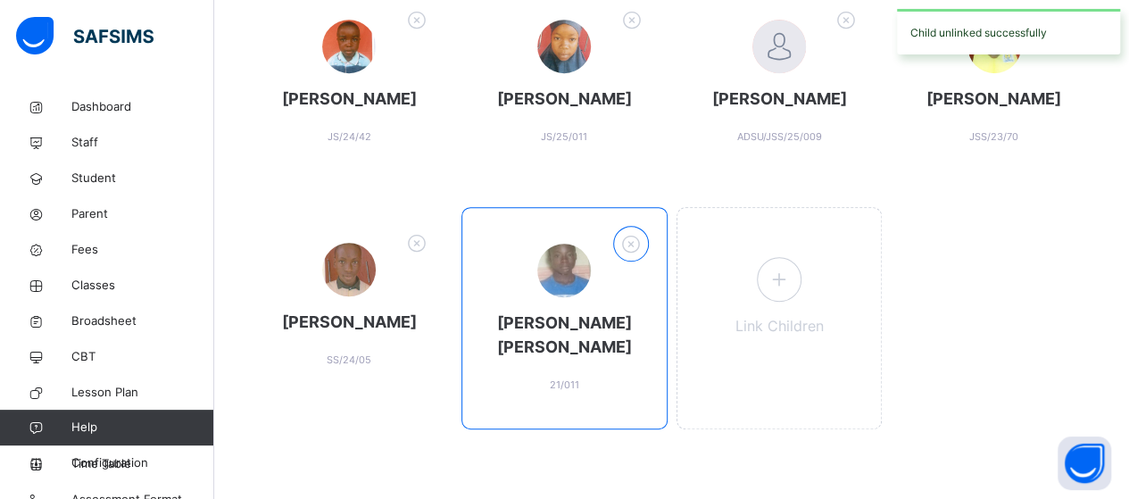
click at [641, 259] on icon at bounding box center [631, 243] width 28 height 29
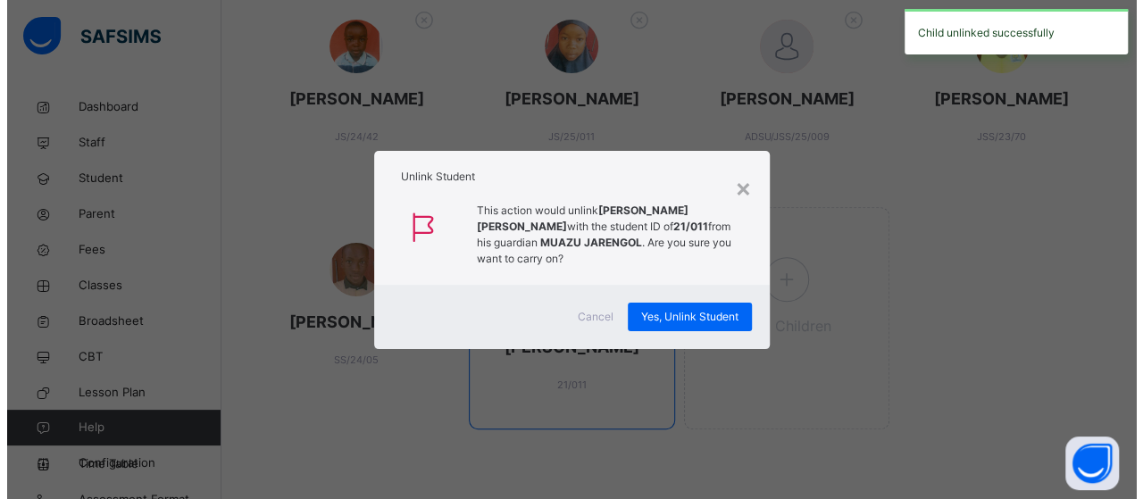
scroll to position [431, 0]
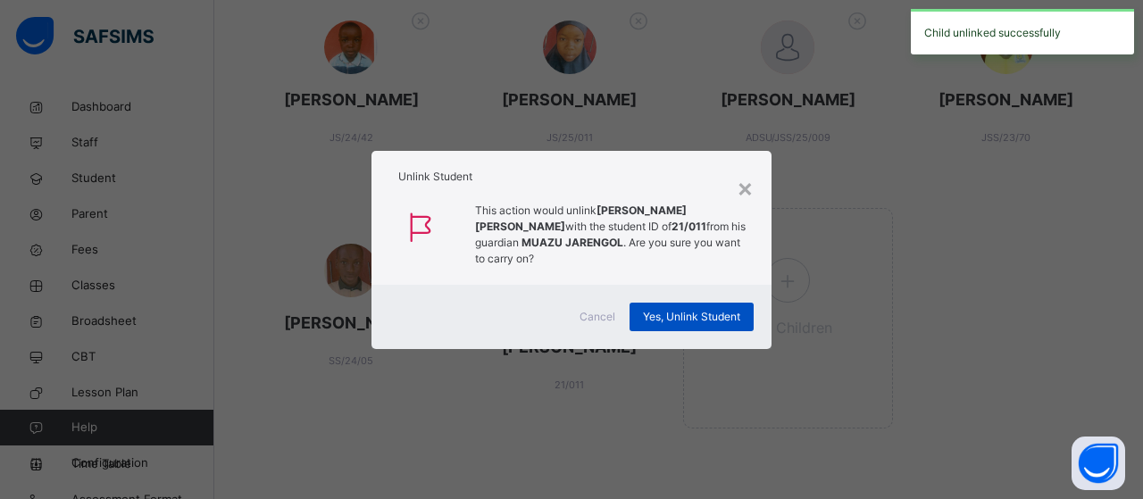
click at [684, 309] on span "Yes, Unlink Student" at bounding box center [691, 317] width 97 height 16
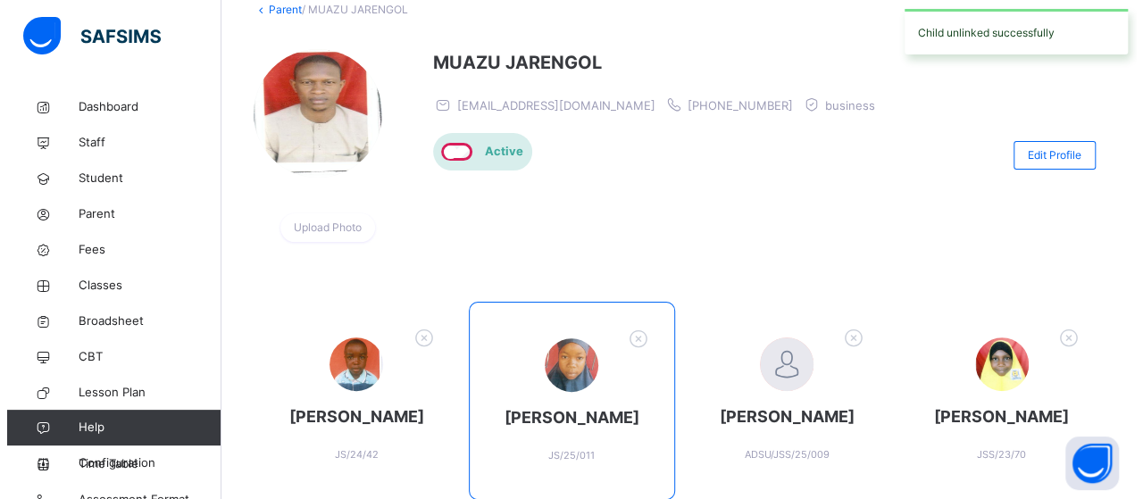
scroll to position [268, 0]
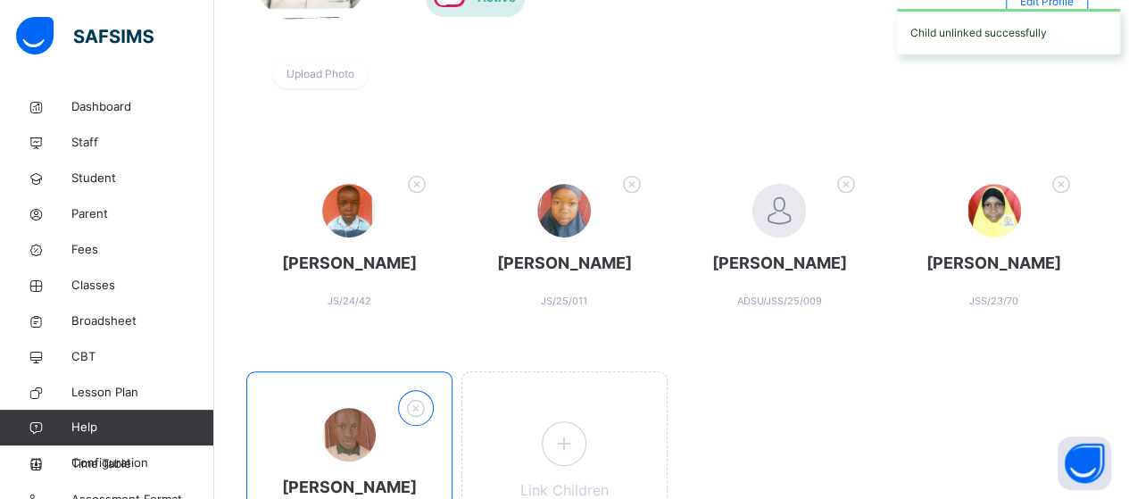
click at [416, 423] on icon at bounding box center [416, 408] width 28 height 29
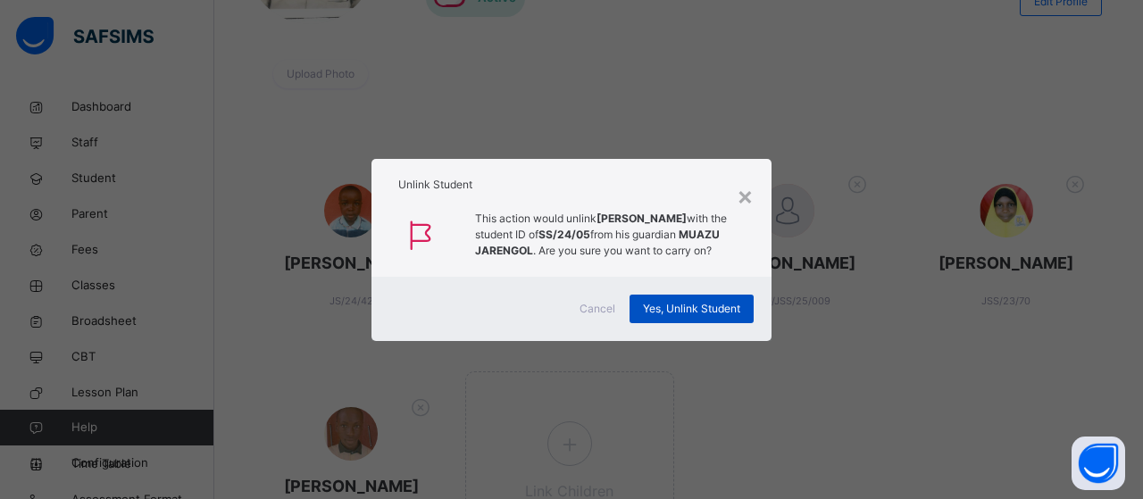
click at [676, 306] on span "Yes, Unlink Student" at bounding box center [691, 309] width 97 height 16
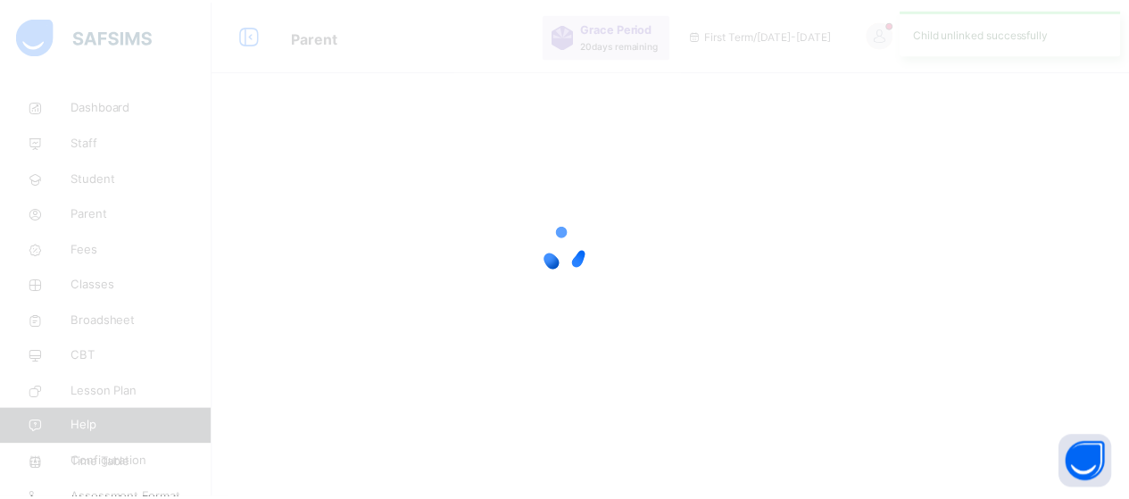
scroll to position [0, 0]
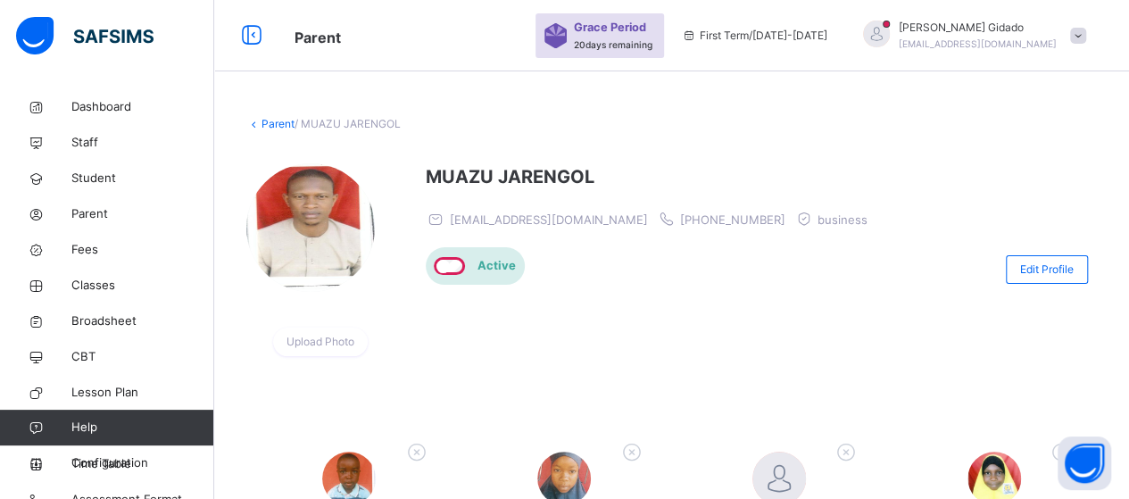
click at [1085, 33] on span at bounding box center [1078, 36] width 16 height 16
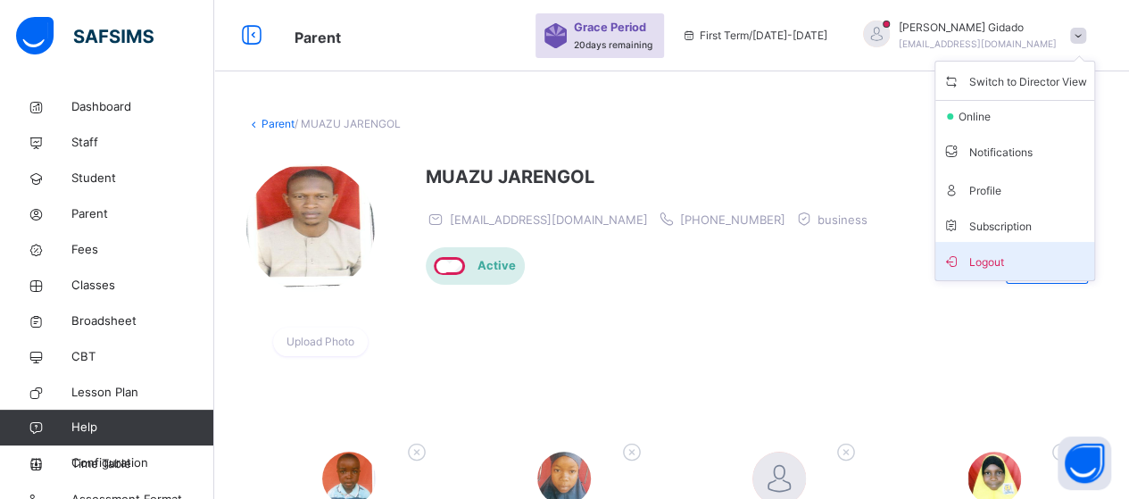
click at [1025, 258] on span "Logout" at bounding box center [1015, 261] width 145 height 24
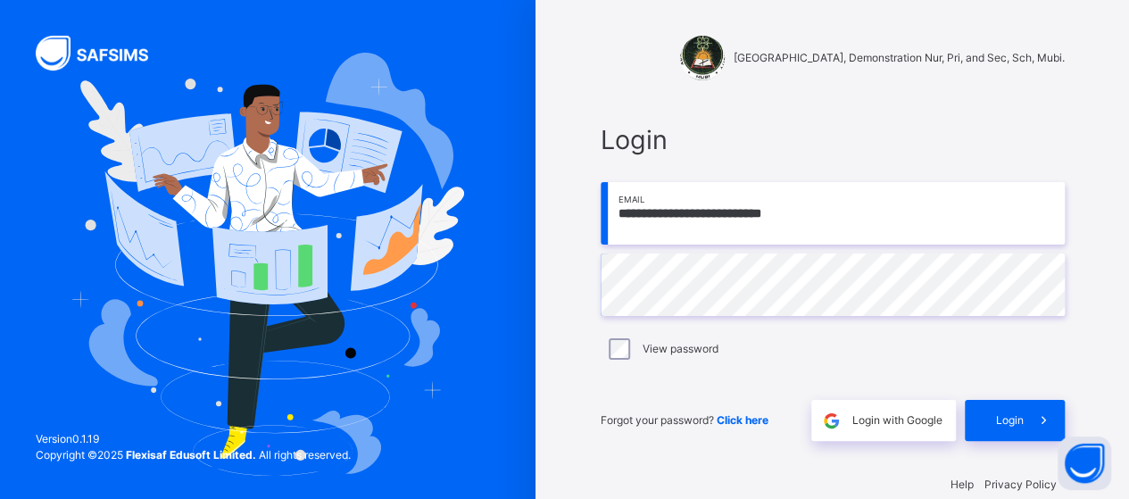
drag, startPoint x: 820, startPoint y: 217, endPoint x: 584, endPoint y: 201, distance: 237.1
click at [584, 201] on div "**********" at bounding box center [833, 264] width 536 height 528
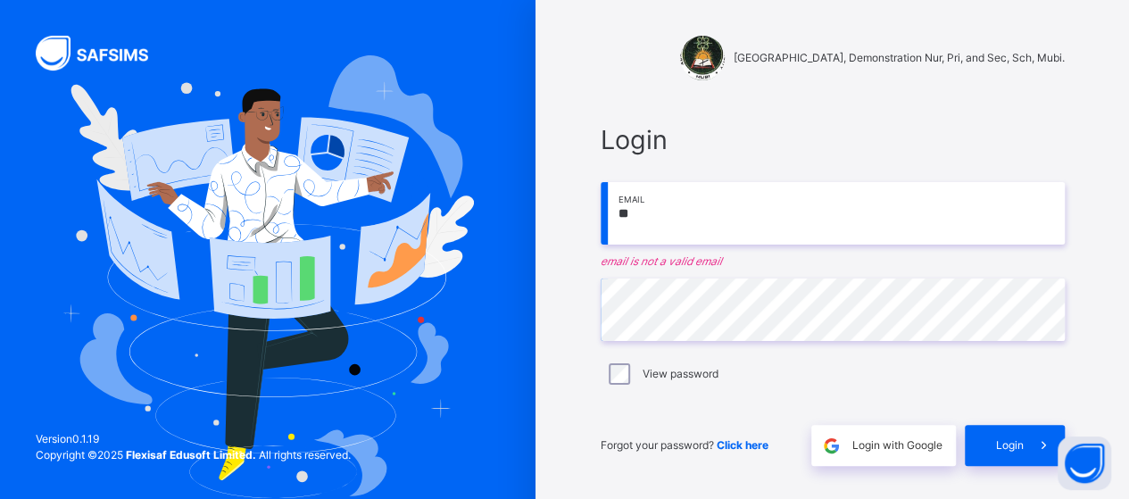
type input "**********"
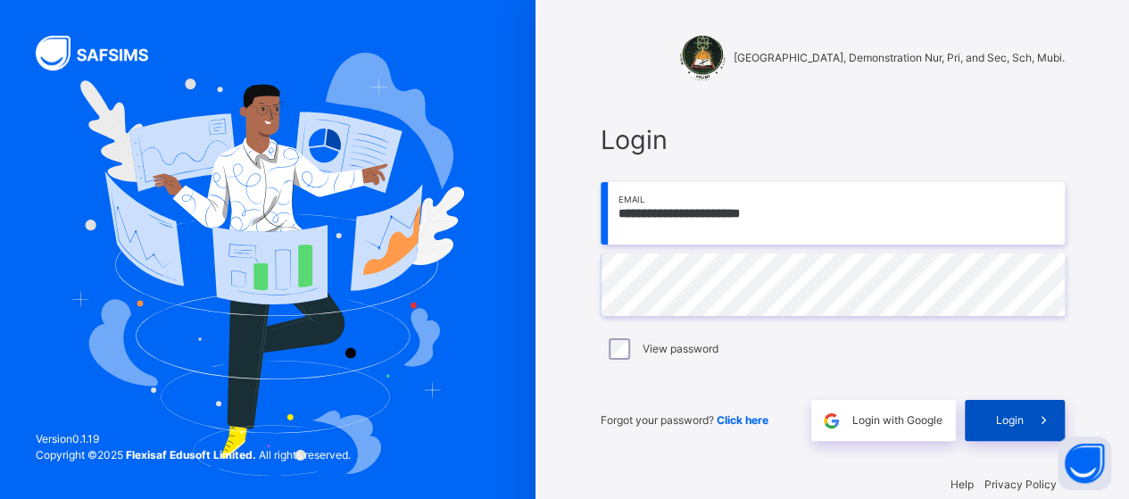
click at [1020, 420] on span "Login" at bounding box center [1010, 420] width 28 height 16
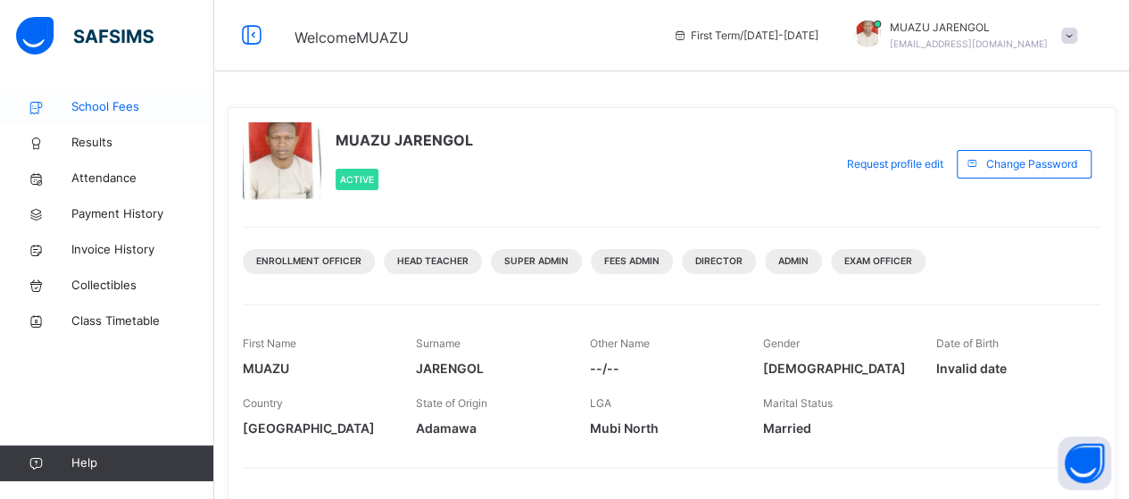
click at [80, 103] on span "School Fees" at bounding box center [142, 107] width 143 height 18
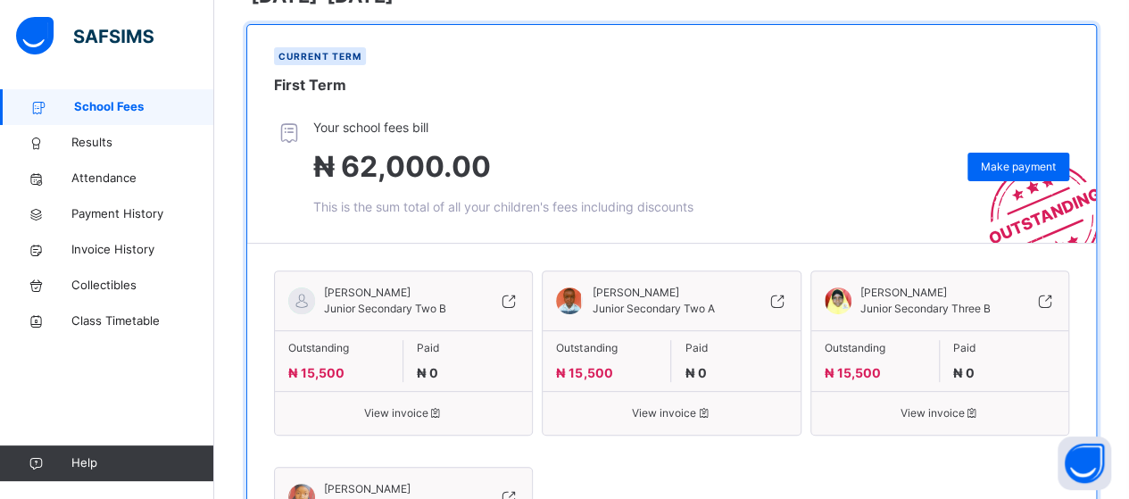
scroll to position [179, 0]
click at [1031, 167] on span "Make payment" at bounding box center [1018, 166] width 75 height 16
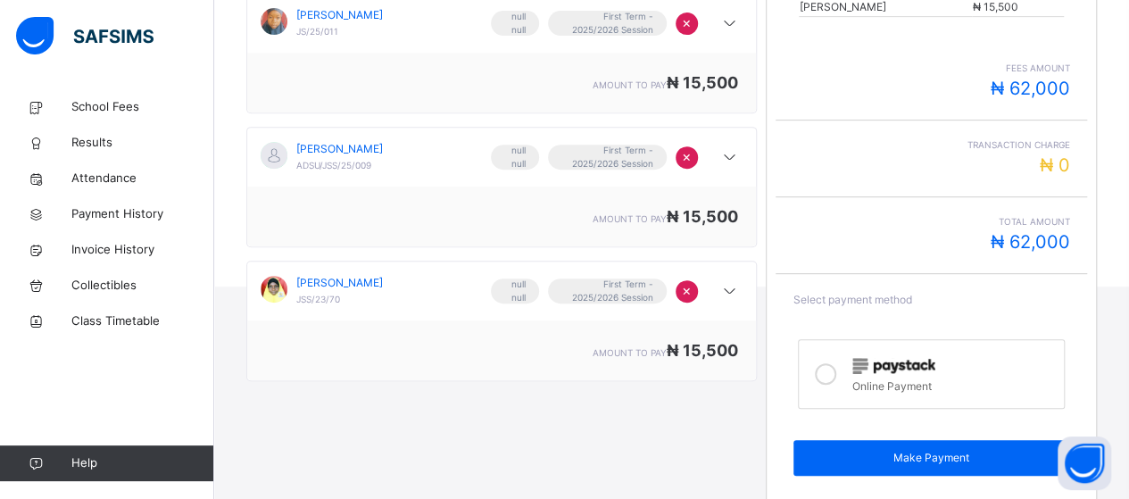
scroll to position [382, 0]
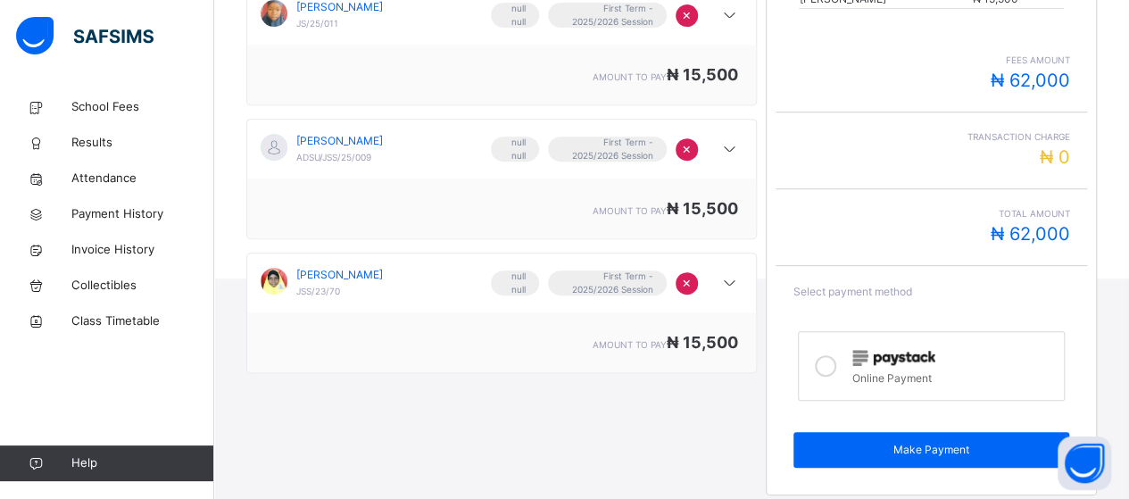
click at [836, 367] on icon at bounding box center [825, 365] width 21 height 21
click at [902, 449] on span "Make Payment" at bounding box center [932, 450] width 250 height 16
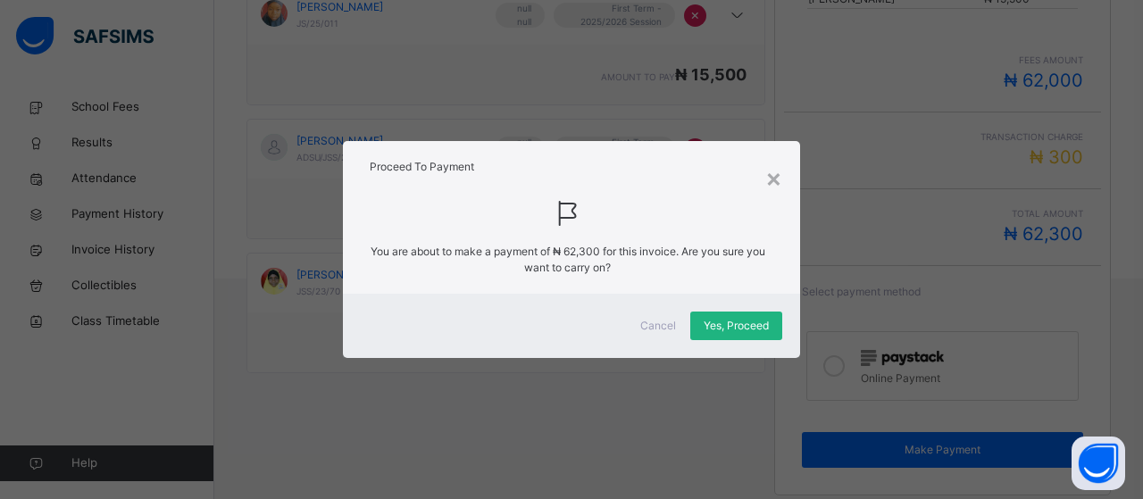
click at [760, 326] on span "Yes, Proceed" at bounding box center [735, 326] width 65 height 16
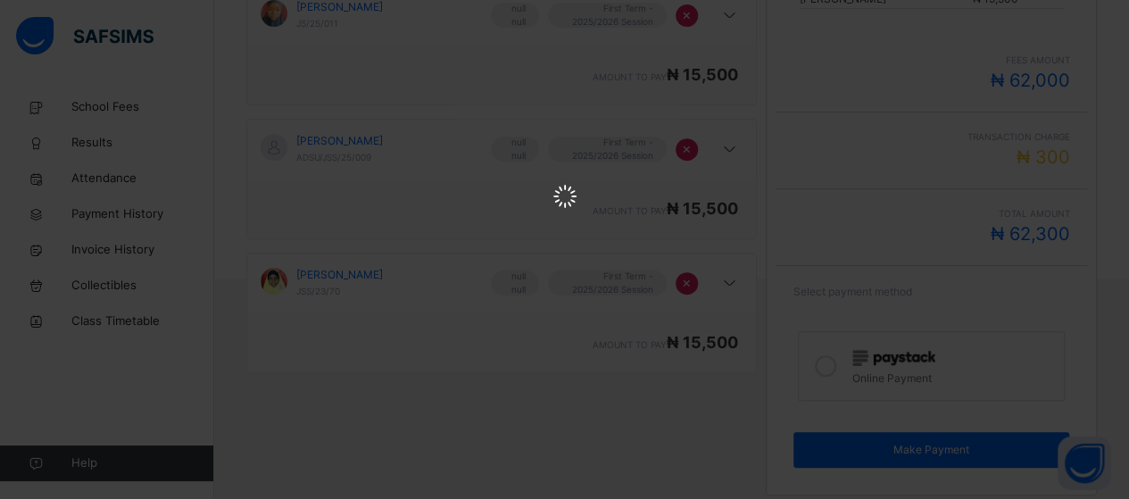
scroll to position [0, 0]
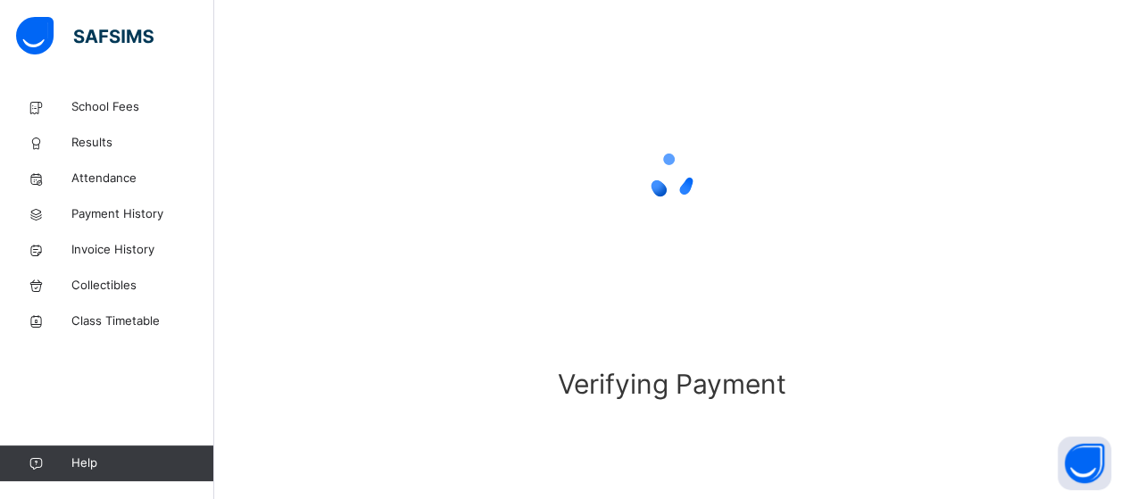
scroll to position [179, 0]
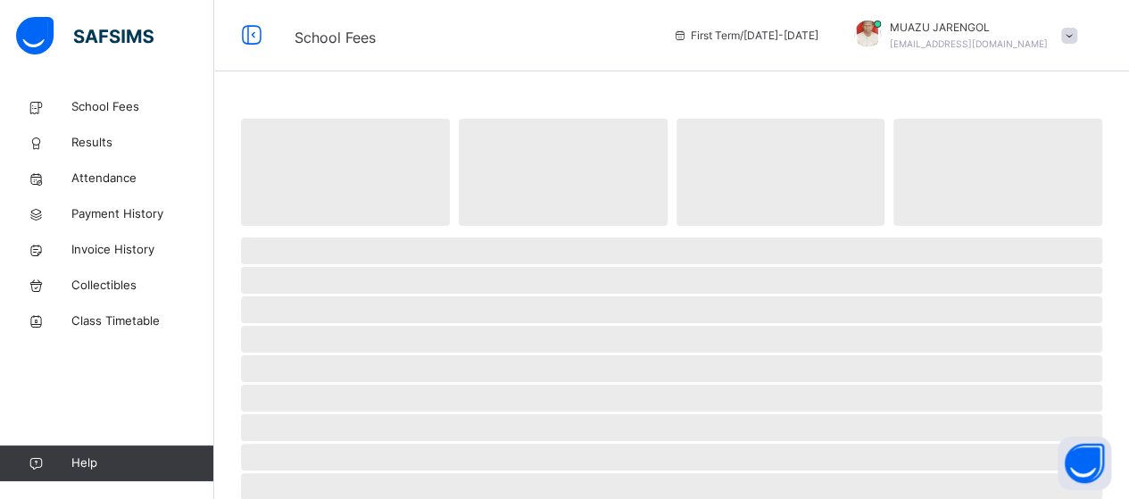
click at [1077, 35] on span at bounding box center [1069, 36] width 16 height 16
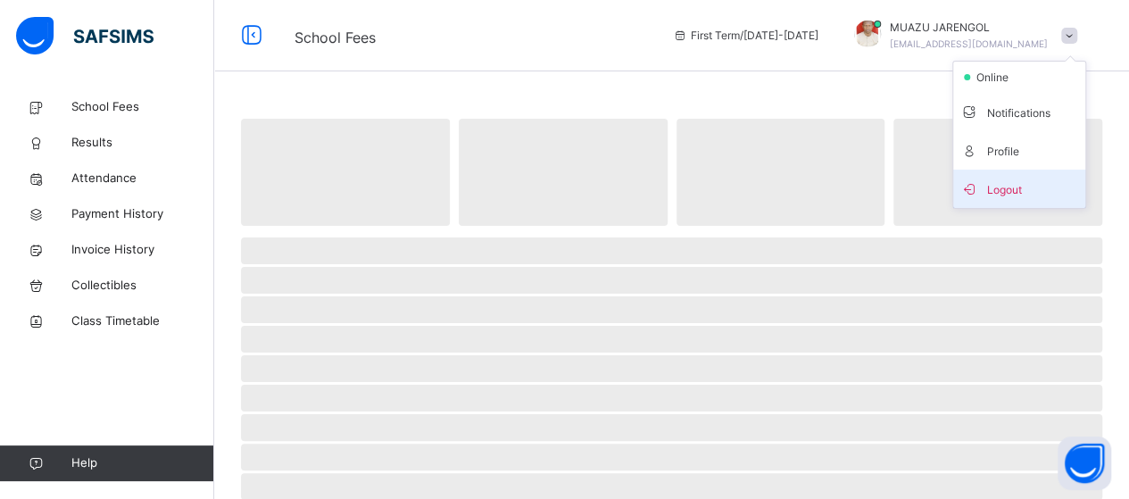
click at [1028, 181] on span "Logout" at bounding box center [1019, 189] width 118 height 24
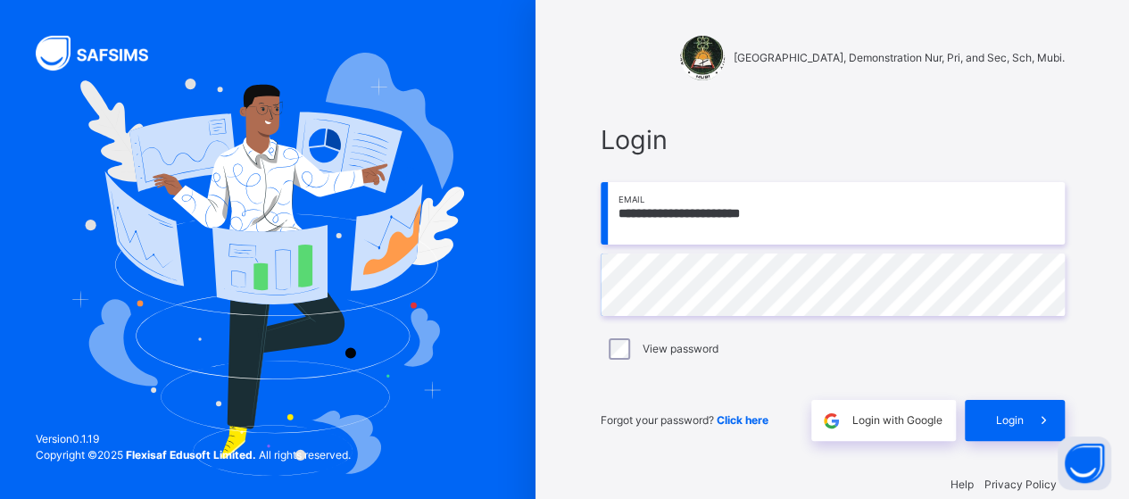
drag, startPoint x: 809, startPoint y: 218, endPoint x: 619, endPoint y: 232, distance: 189.8
click at [619, 232] on input "**********" at bounding box center [833, 213] width 464 height 62
type input "**********"
click at [1024, 425] on span "Login" at bounding box center [1010, 420] width 28 height 16
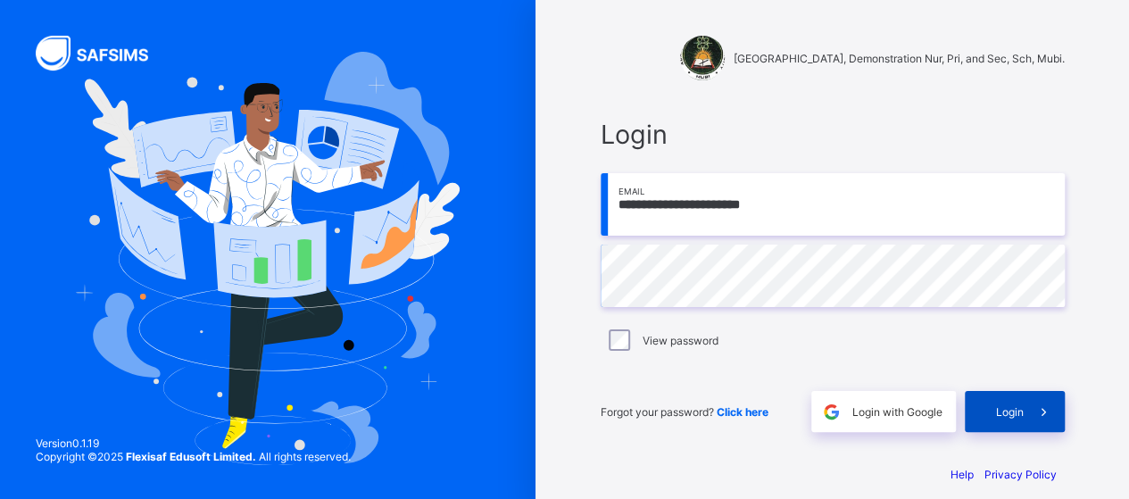
click at [1046, 428] on span at bounding box center [1044, 411] width 41 height 41
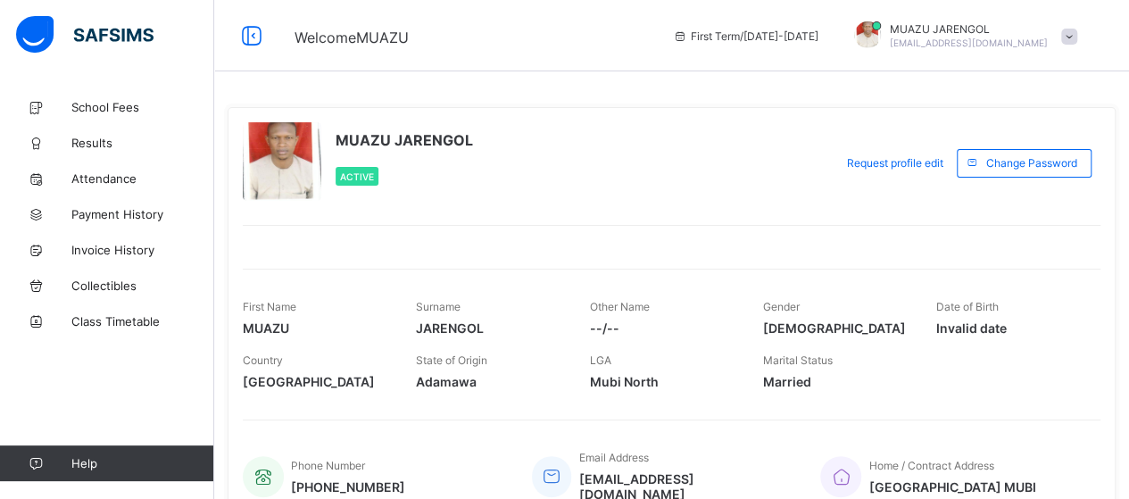
scroll to position [84, 0]
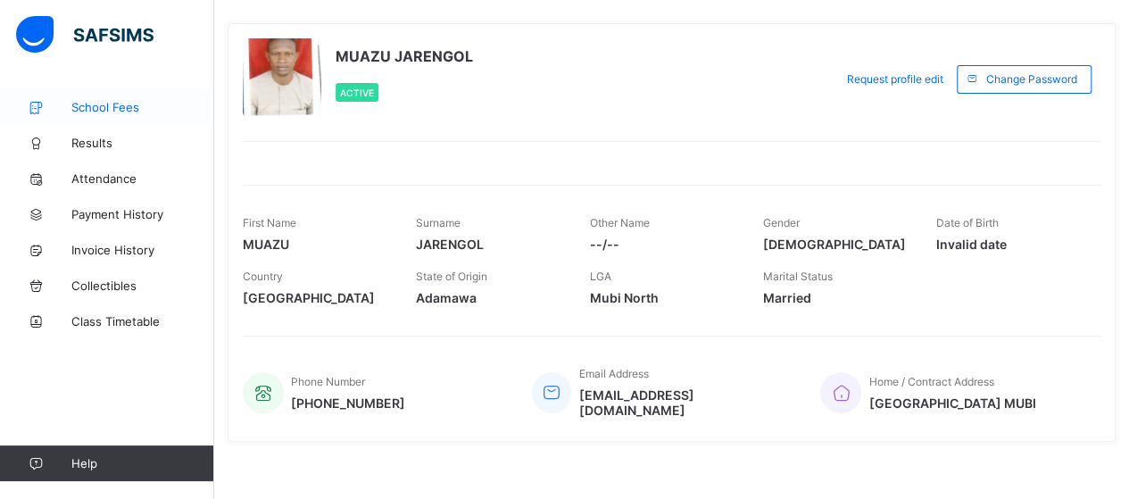
click at [86, 99] on link "School Fees" at bounding box center [107, 107] width 214 height 36
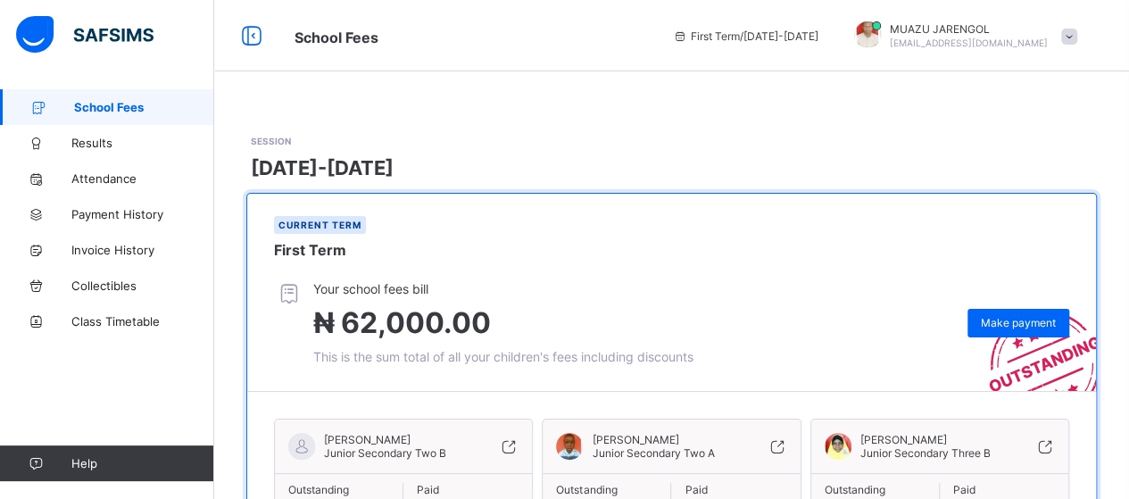
click at [1077, 33] on span at bounding box center [1069, 37] width 16 height 16
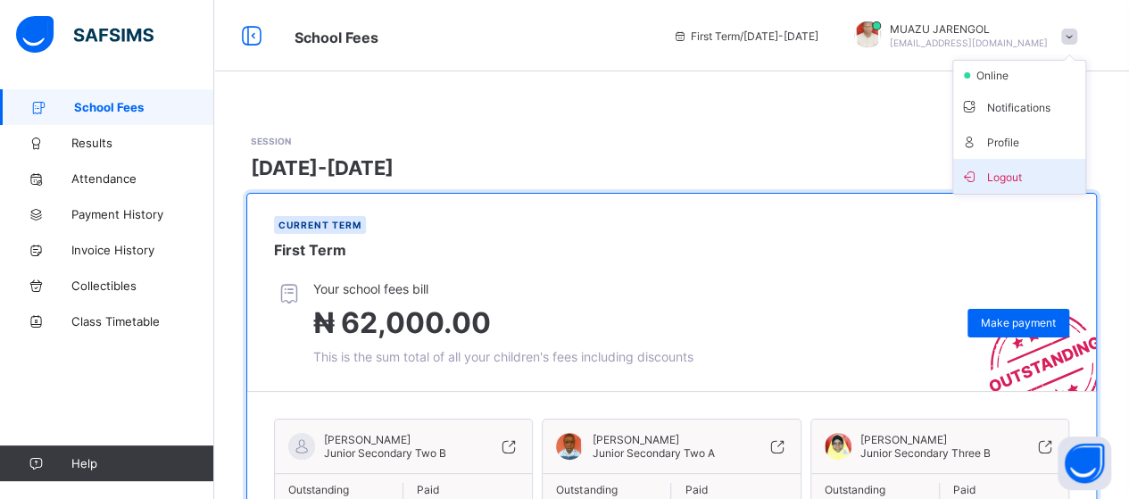
click at [1064, 178] on span "Logout" at bounding box center [1019, 176] width 118 height 21
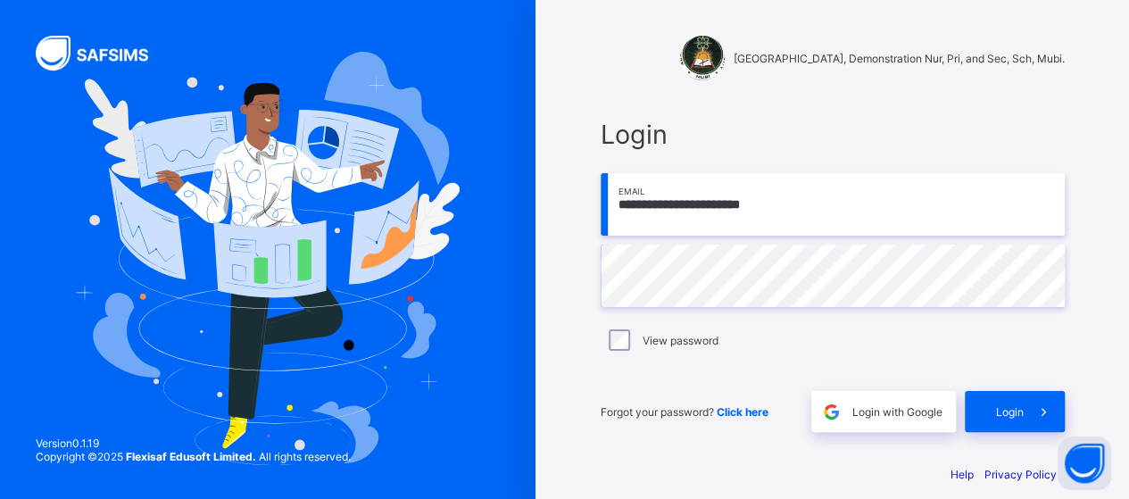
drag, startPoint x: 995, startPoint y: 208, endPoint x: 628, endPoint y: 221, distance: 367.1
click at [628, 221] on input "**********" at bounding box center [833, 204] width 464 height 62
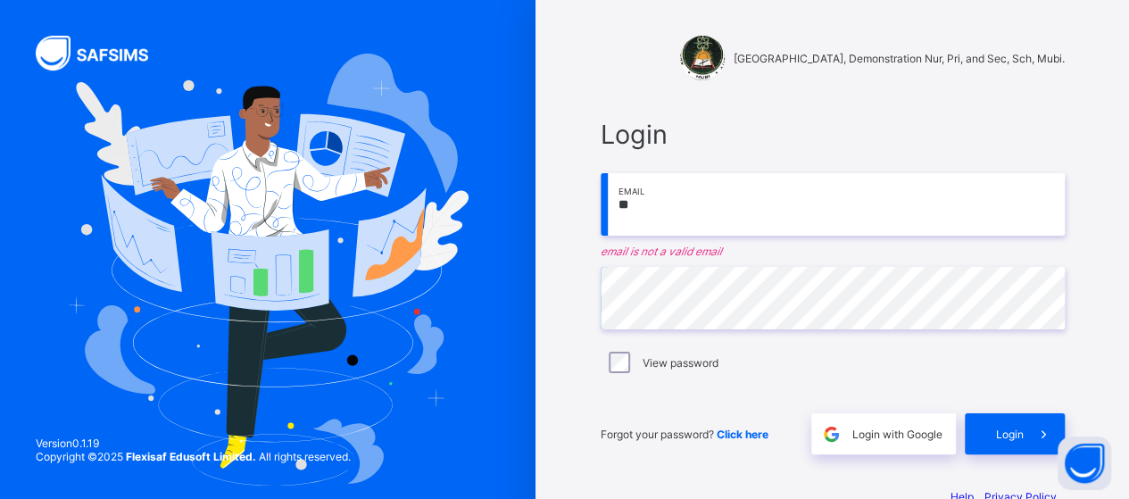
click at [756, 201] on input "**" at bounding box center [833, 204] width 464 height 62
click at [902, 126] on span "Login" at bounding box center [833, 134] width 464 height 31
drag, startPoint x: 864, startPoint y: 222, endPoint x: 602, endPoint y: 172, distance: 267.1
click at [602, 172] on div "Login ** Email email is not a valid email Password View password Forgot your pa…" at bounding box center [833, 286] width 500 height 371
click at [562, 216] on div "Adamawa State University, Demonstration Nur, Pri, and Sec, Sch, Mubi. Login ** …" at bounding box center [833, 269] width 594 height 539
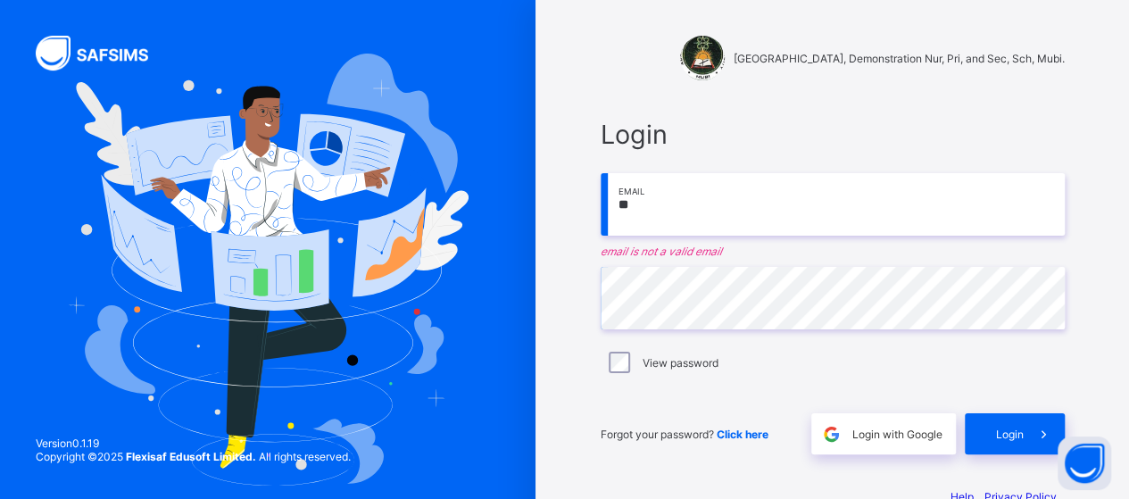
click at [657, 201] on input "**" at bounding box center [833, 204] width 464 height 62
type input "*"
type input "**********"
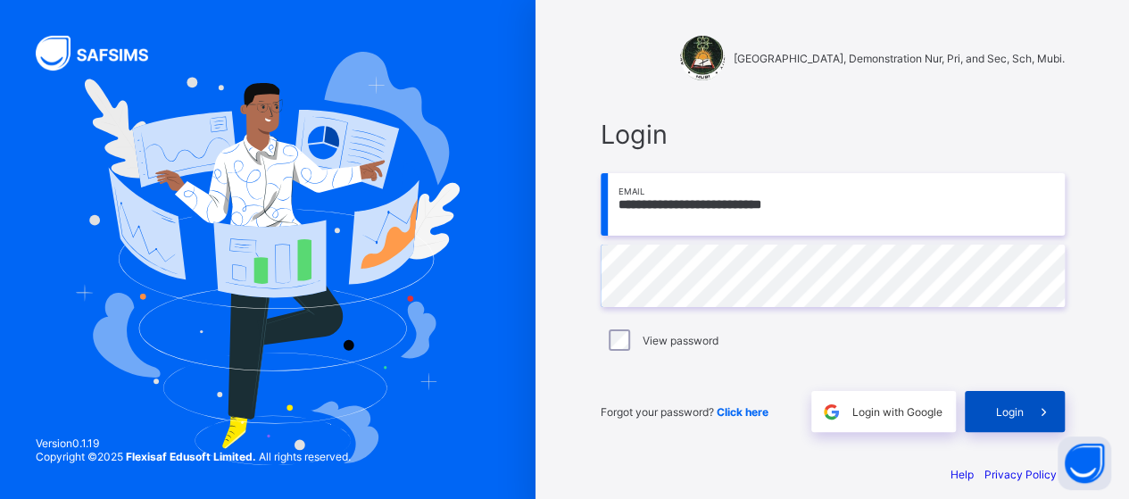
click at [996, 403] on div "Login" at bounding box center [1015, 411] width 100 height 41
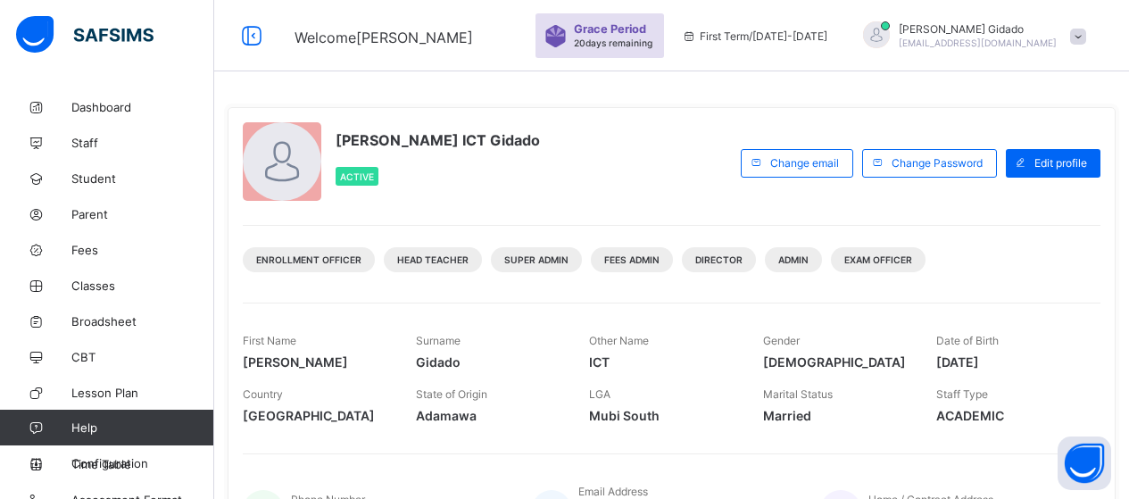
click at [90, 285] on span "Classes" at bounding box center [142, 285] width 143 height 14
